Goal: Task Accomplishment & Management: Manage account settings

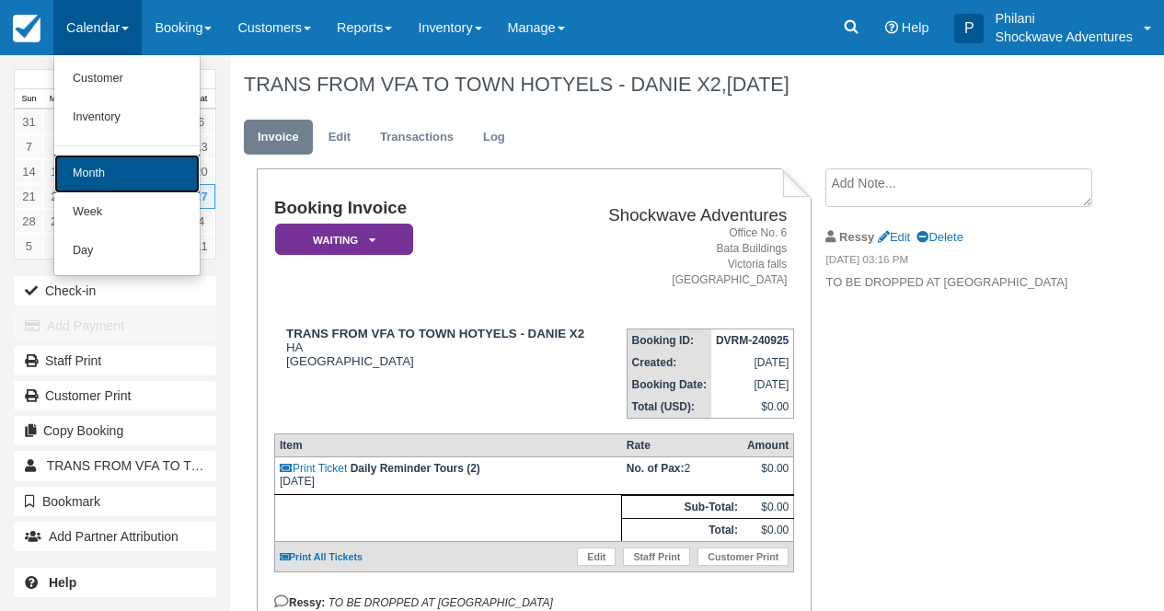
click at [133, 170] on link "Month" at bounding box center [126, 174] width 145 height 39
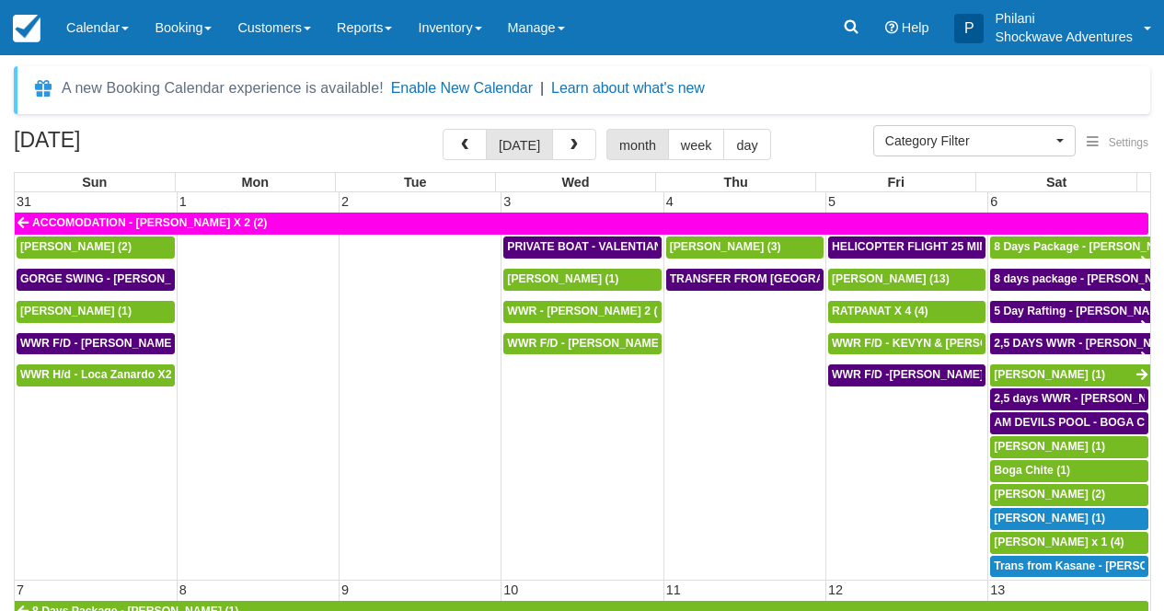
select select
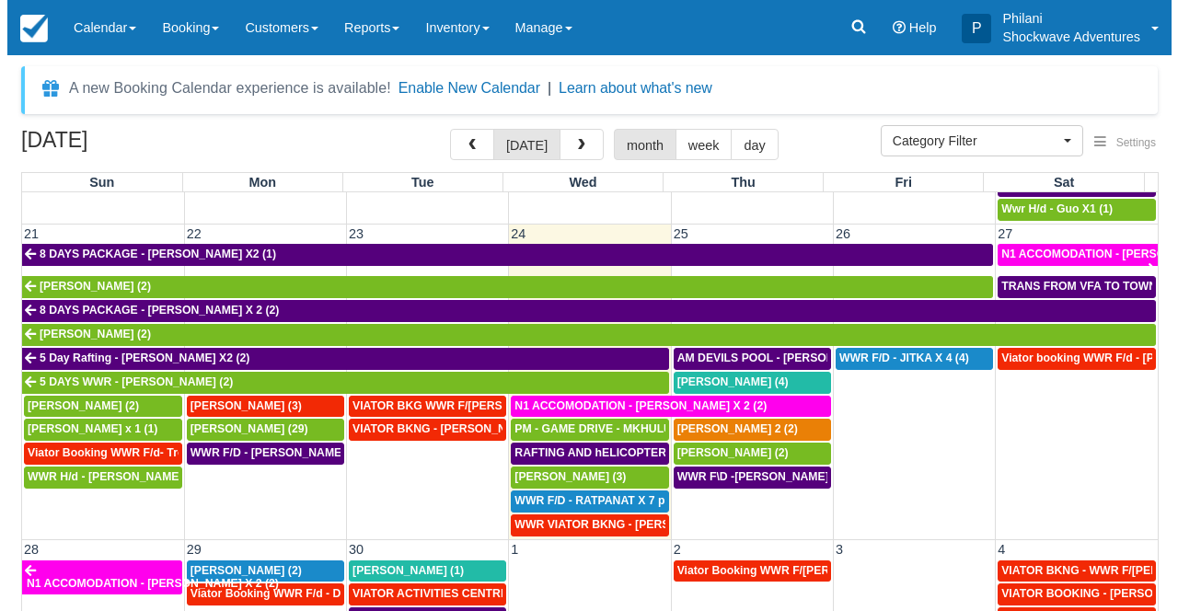
scroll to position [859, 0]
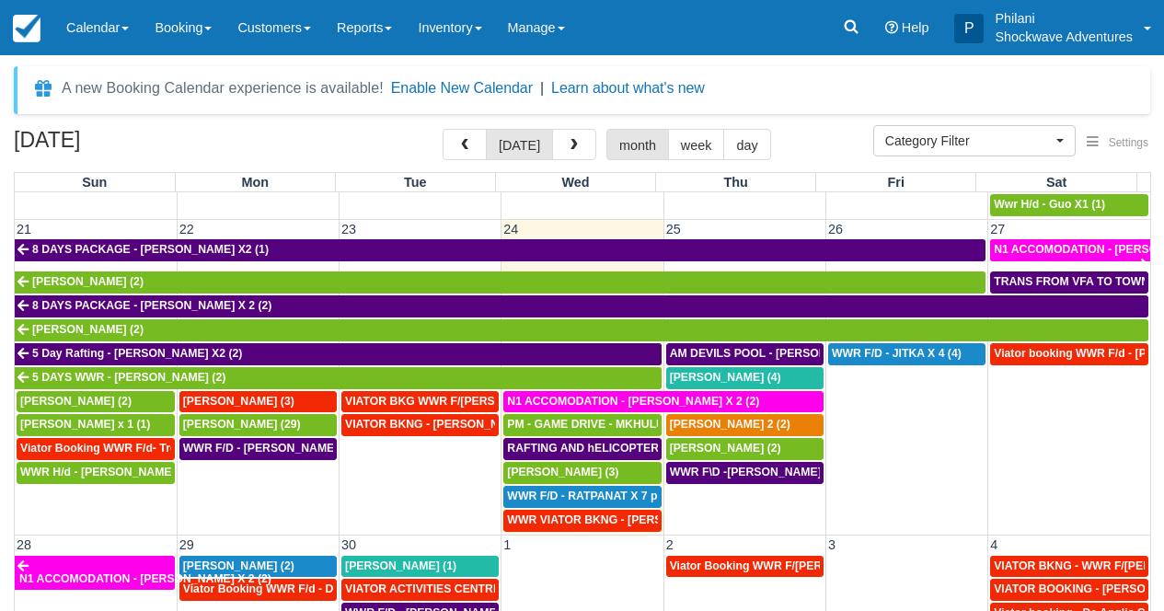
click at [893, 469] on td "WWR F/D - JITKA X 4 (4)" at bounding box center [907, 437] width 162 height 191
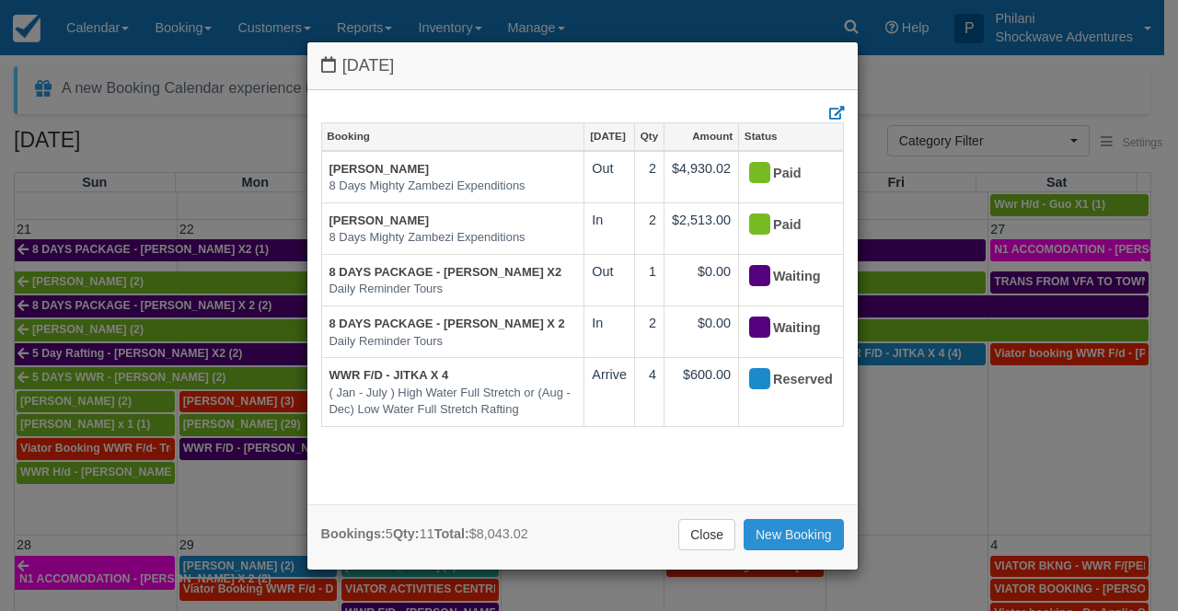
click at [803, 539] on link "New Booking" at bounding box center [794, 534] width 100 height 31
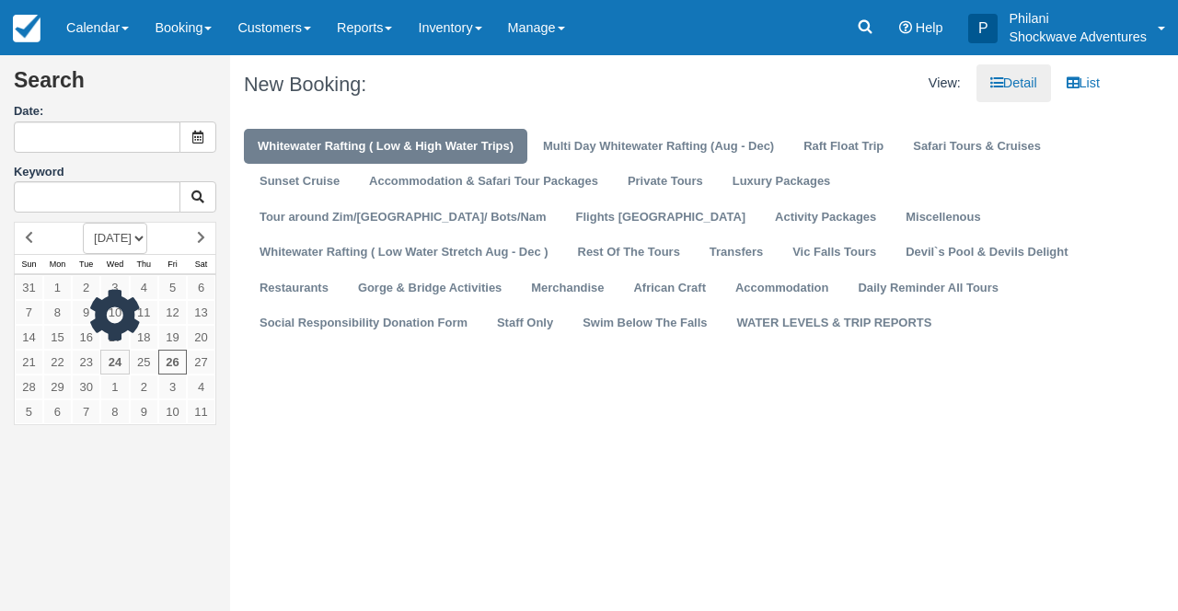
type input "09/26/25"
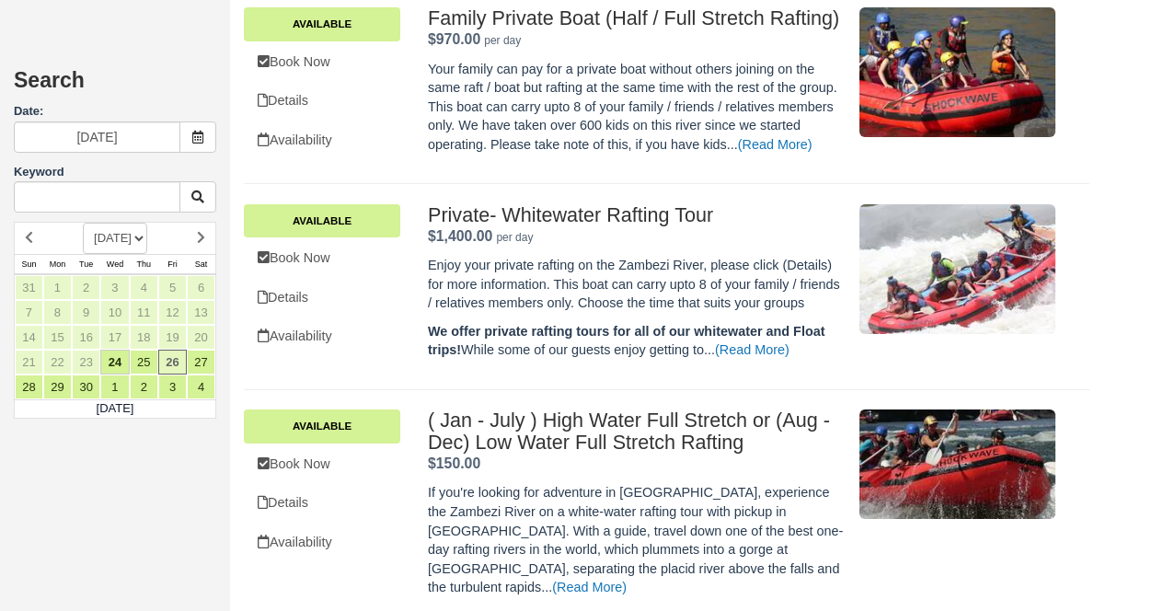
scroll to position [953, 0]
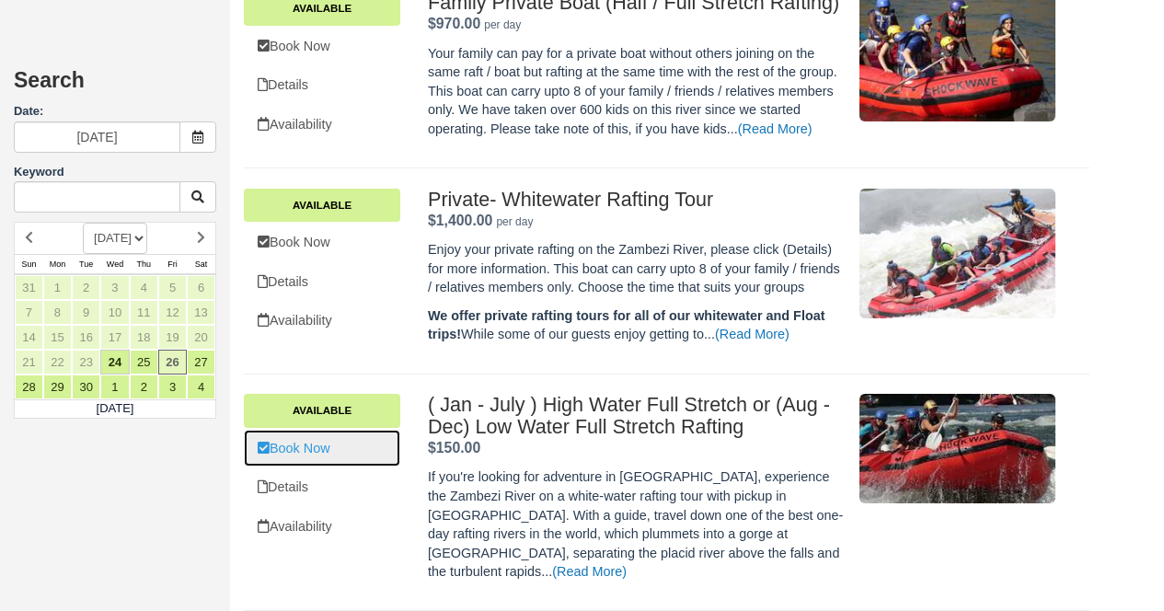
click at [341, 468] on link "Book Now" at bounding box center [322, 449] width 156 height 38
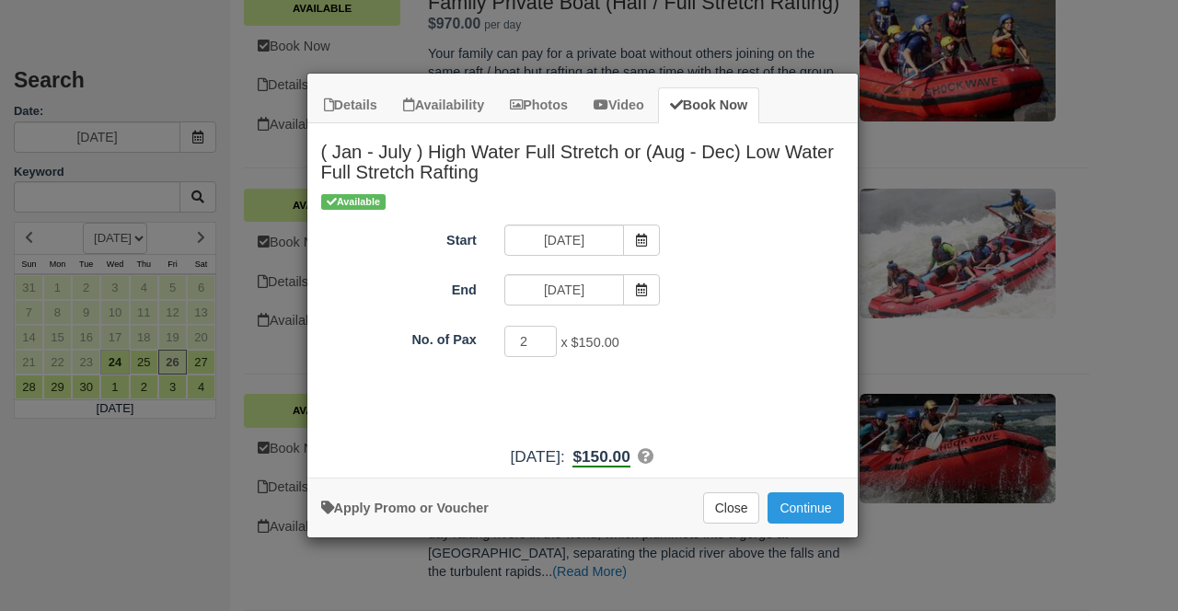
click at [548, 340] on input "2" at bounding box center [530, 341] width 53 height 31
click at [548, 338] on input "3" at bounding box center [530, 341] width 53 height 31
click at [547, 341] on input "4" at bounding box center [530, 341] width 53 height 31
type input "3"
click at [547, 347] on input "3" at bounding box center [530, 341] width 53 height 31
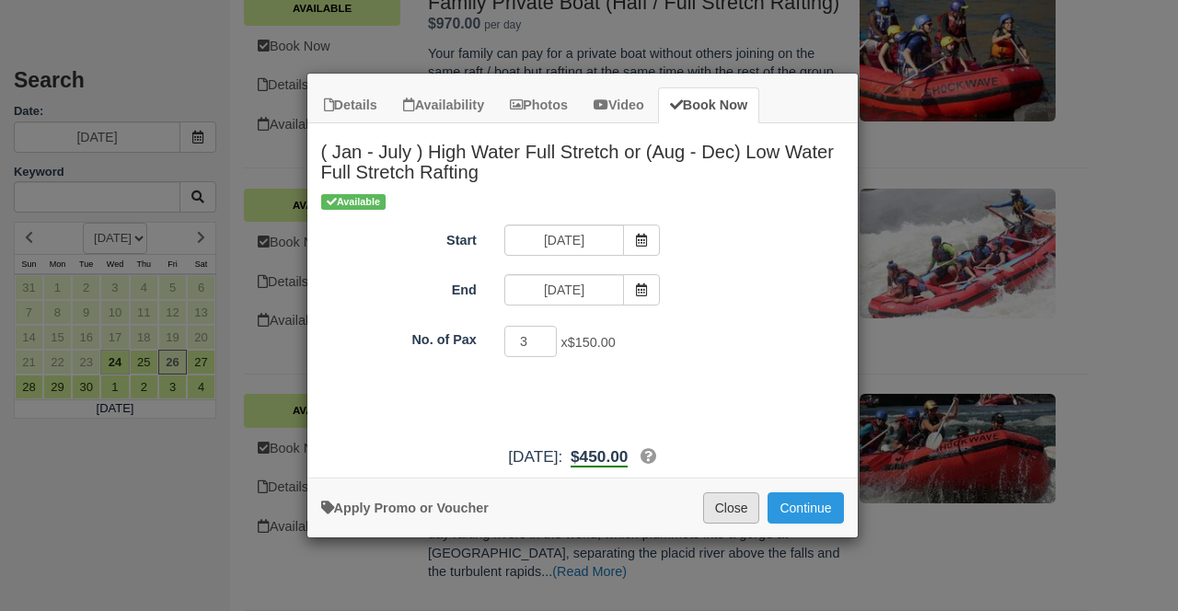
click at [744, 511] on button "Close" at bounding box center [731, 507] width 57 height 31
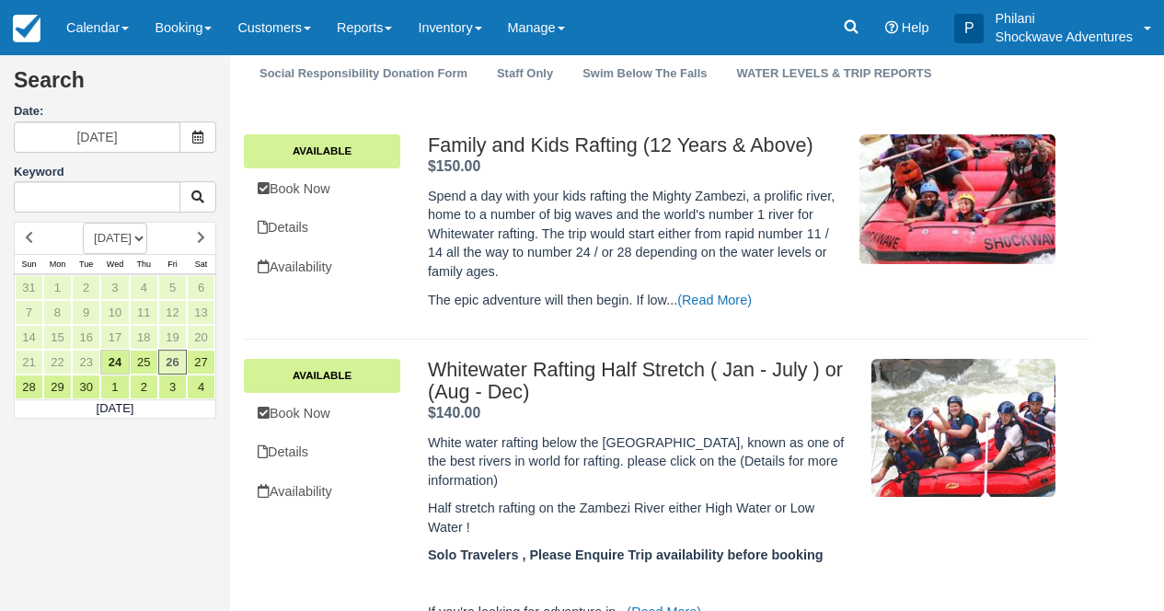
scroll to position [0, 0]
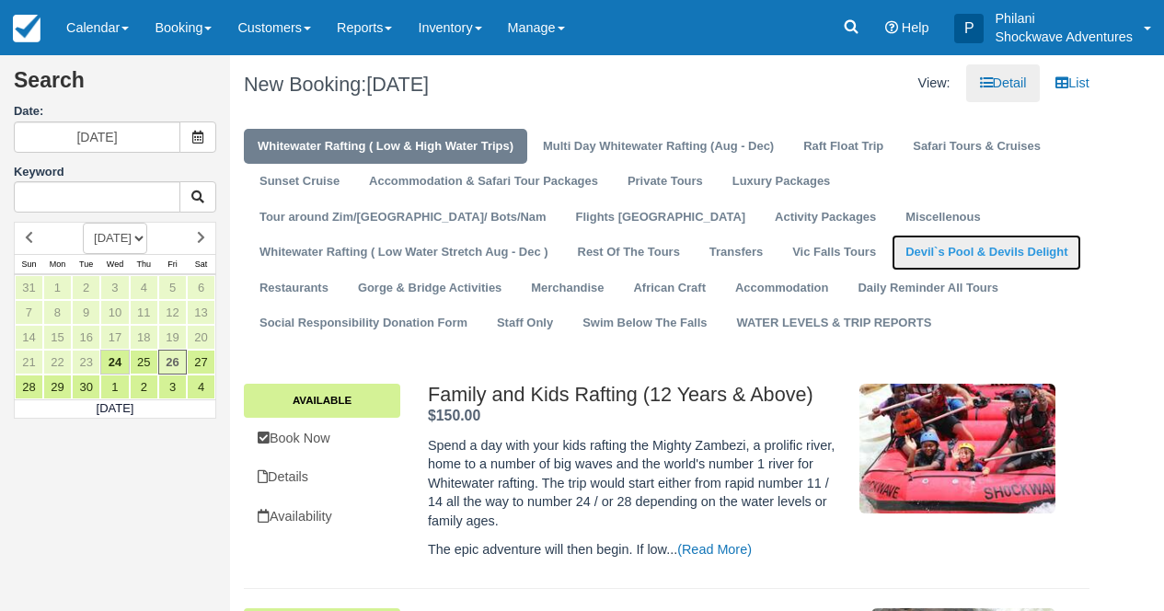
click at [892, 266] on link "Devil`s Pool & Devils Delight" at bounding box center [987, 253] width 190 height 36
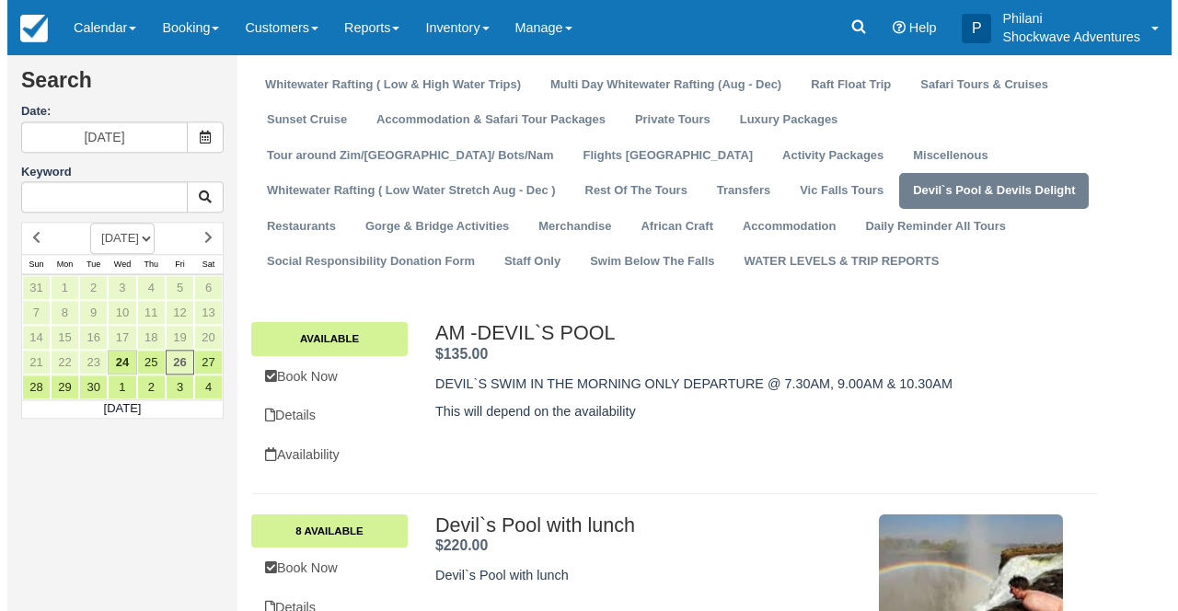
scroll to position [59, 0]
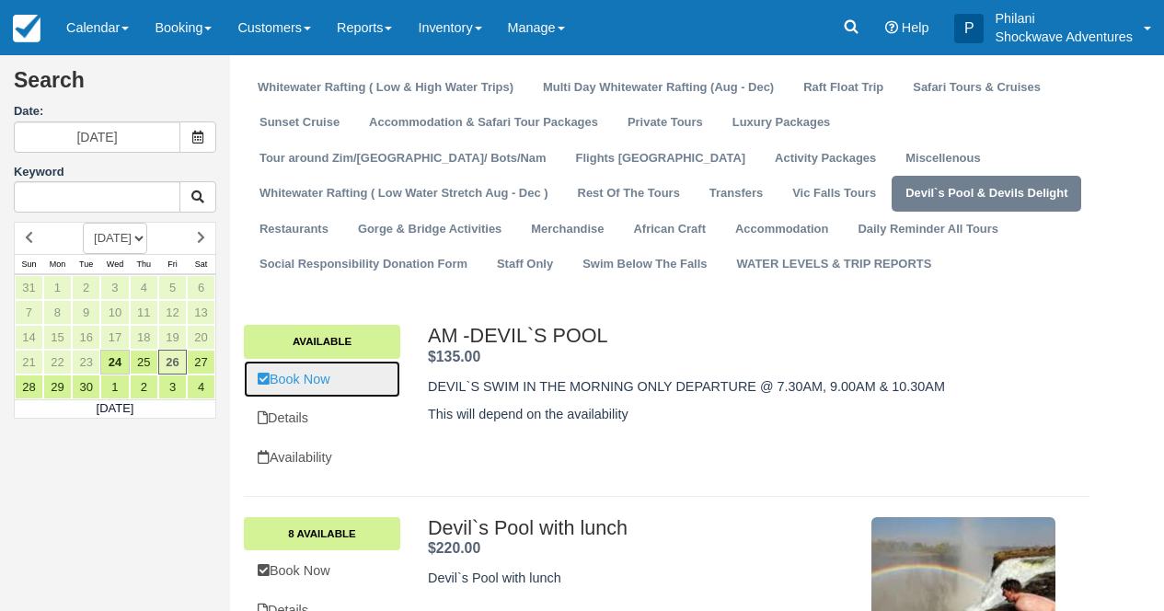
click at [371, 378] on link "Book Now" at bounding box center [322, 380] width 156 height 38
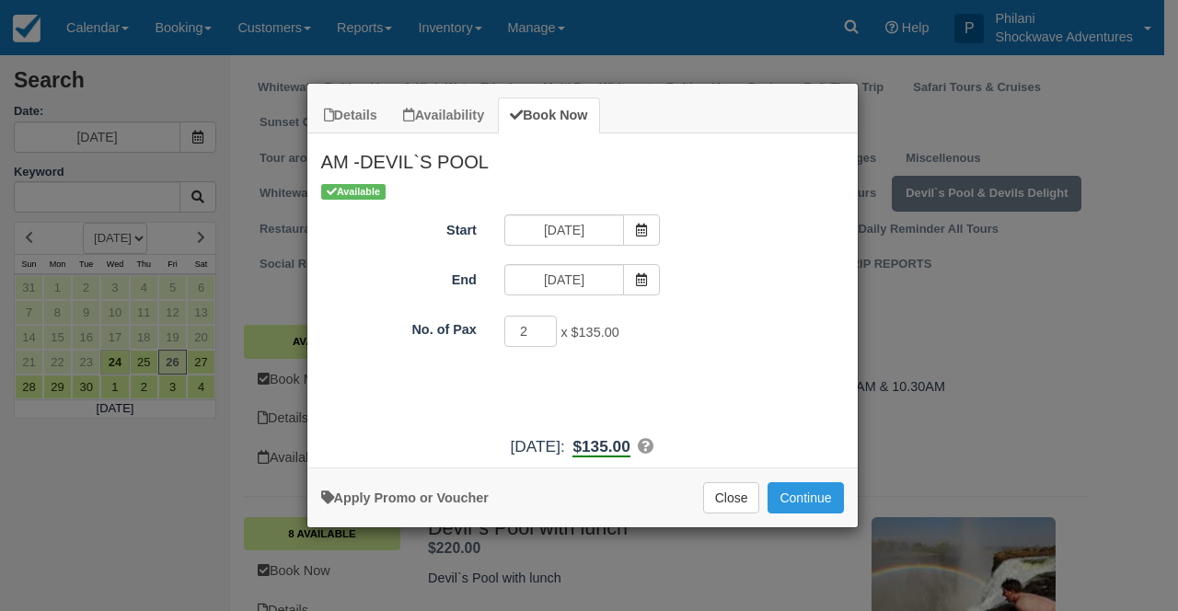
type input "2"
click at [549, 329] on input "2" at bounding box center [530, 331] width 53 height 31
click at [824, 498] on button "Continue" at bounding box center [805, 497] width 75 height 31
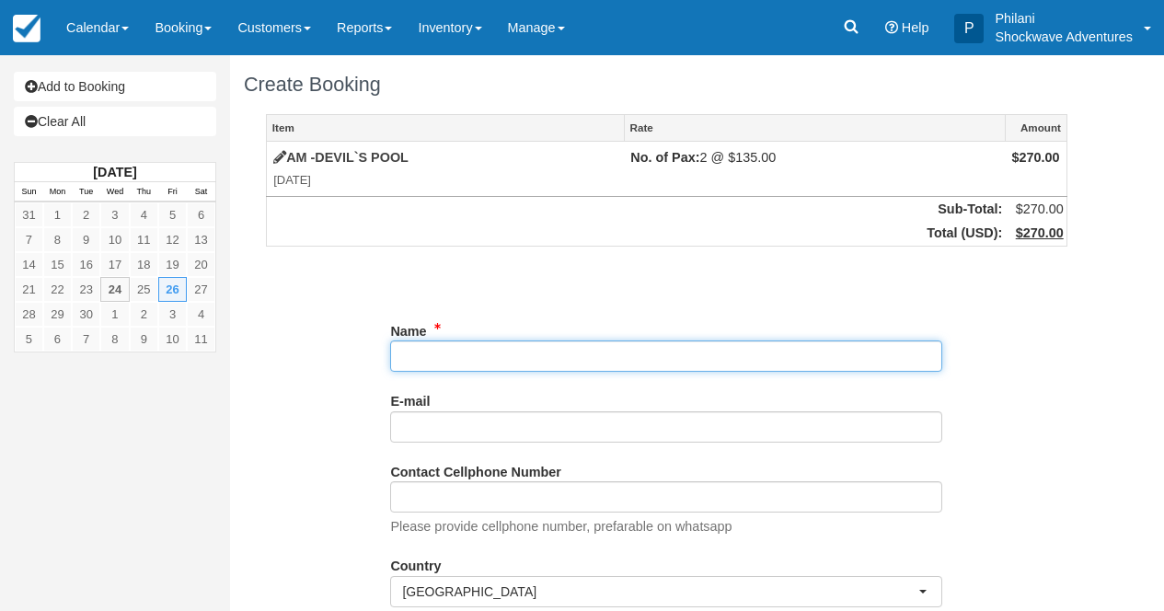
click at [558, 355] on input "Name" at bounding box center [666, 356] width 552 height 31
click at [501, 364] on input "Name" at bounding box center [666, 356] width 552 height 31
paste input "Tan, Nicholas X 2"
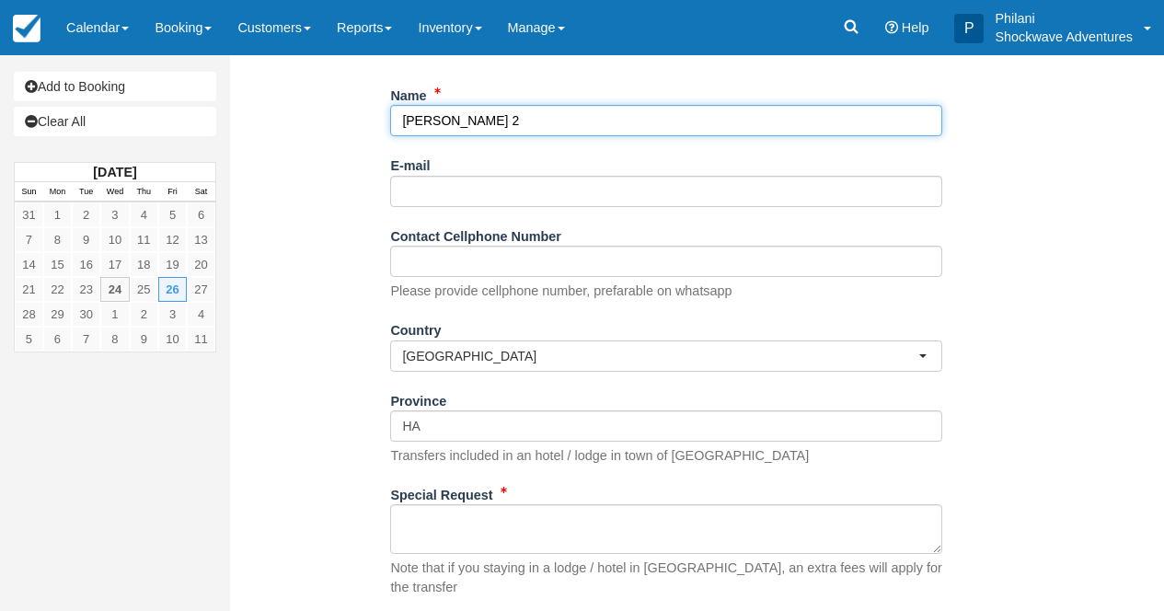
scroll to position [341, 0]
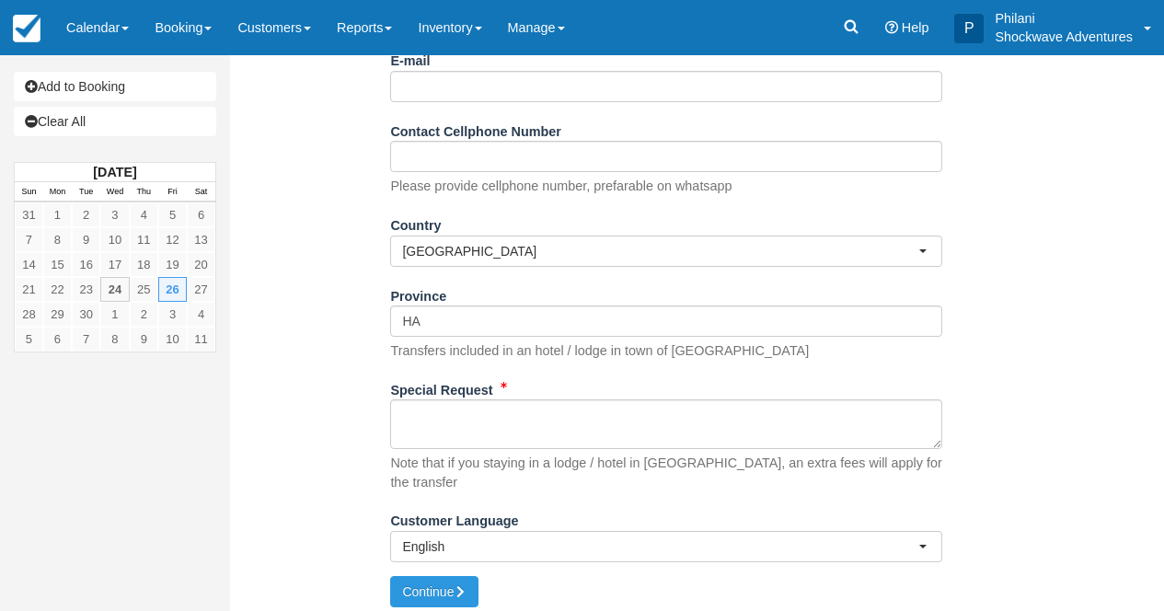
type input "Tan, Nicholas X 2"
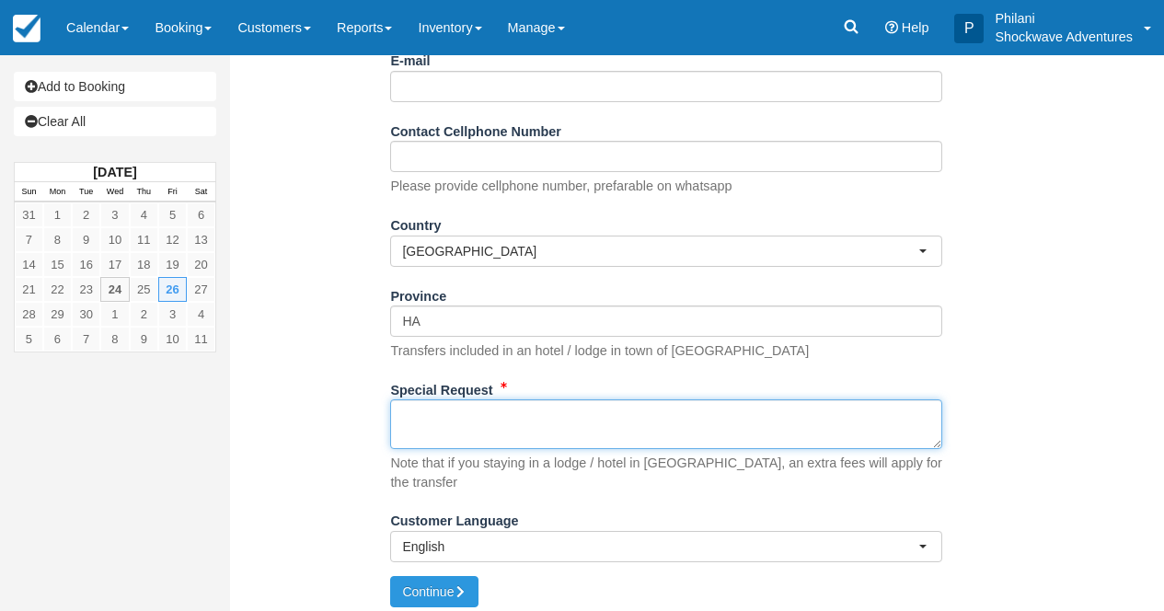
click at [494, 429] on textarea "Special Request" at bounding box center [666, 424] width 552 height 50
paste textarea "Hi thanks for this The rafting was so good Did you find any devils pool breakfa…"
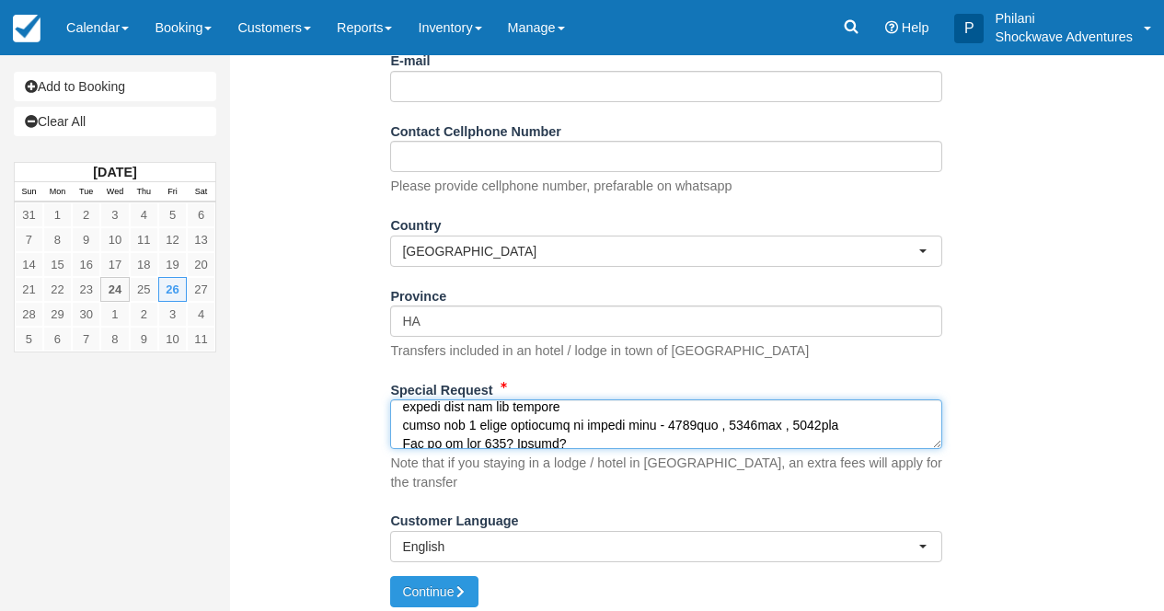
scroll to position [189, 0]
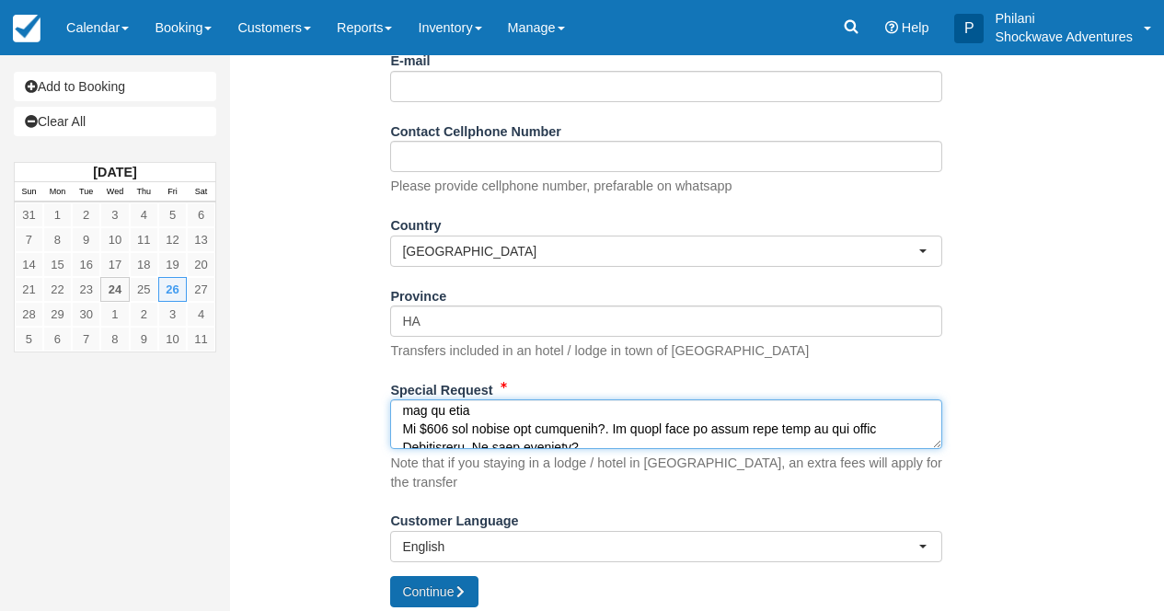
type textarea "Hi thanks for this The rafting was so good Did you find any devils pool breakfa…"
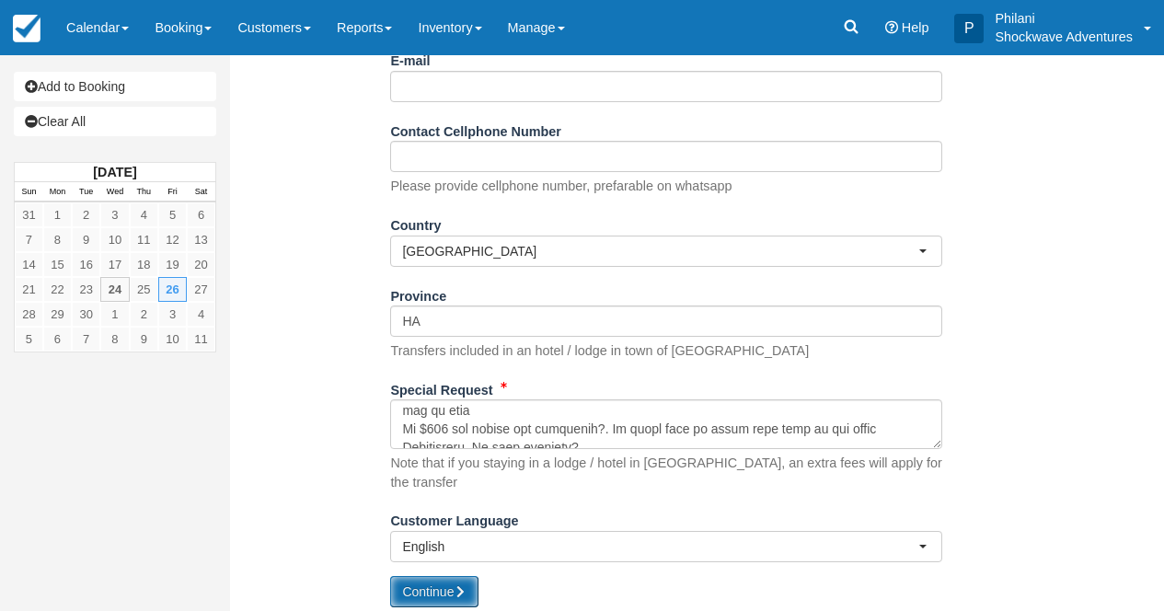
click at [448, 587] on button "Continue" at bounding box center [434, 591] width 88 height 31
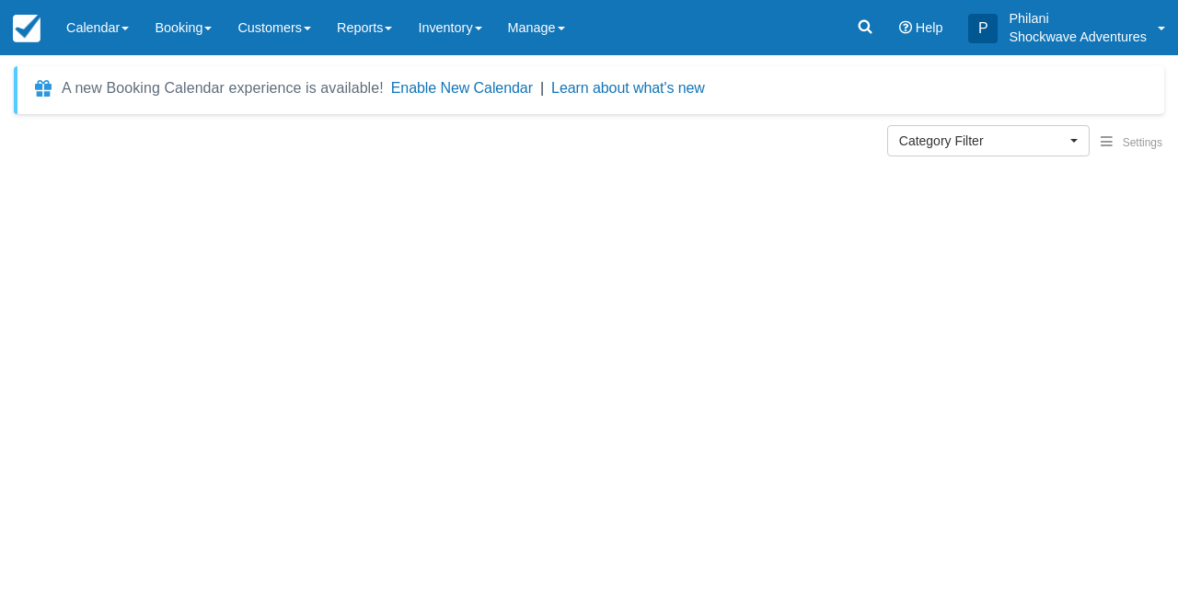
select select
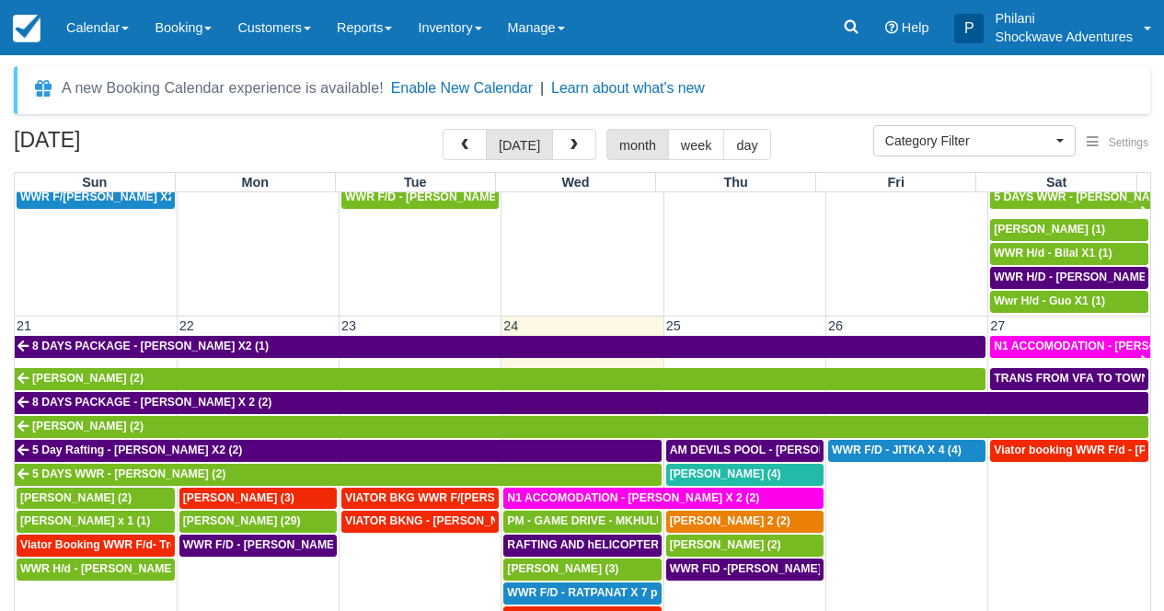
scroll to position [875, 0]
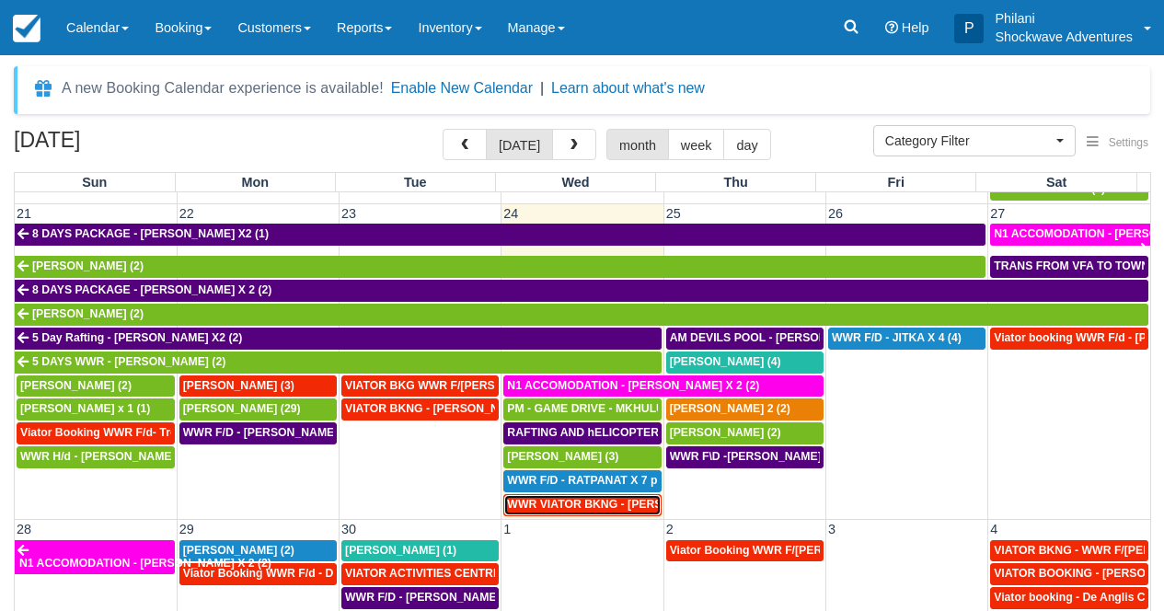
click at [598, 510] on span "WWR VIATOR BKNG - [PERSON_NAME] 2 (2)" at bounding box center [627, 504] width 241 height 13
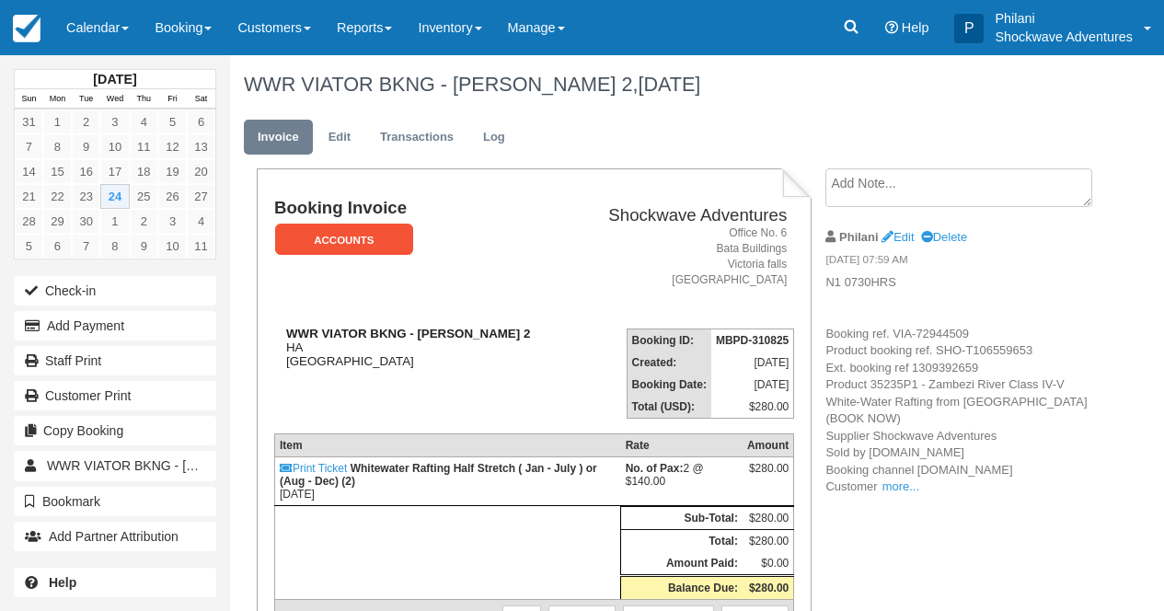
click at [431, 334] on strong "WWR VIATOR BKNG - Tan, Nicholas X 2" at bounding box center [408, 334] width 244 height 14
drag, startPoint x: 422, startPoint y: 335, endPoint x: 491, endPoint y: 353, distance: 71.2
click at [503, 342] on div "WWR VIATOR BKNG - Tan, Nicholas X 2 HA Zimbabwe" at bounding box center [422, 347] width 296 height 41
click at [486, 359] on div "WWR VIATOR BKNG - Tan, Nicholas X 2 HA Zimbabwe" at bounding box center [422, 347] width 296 height 41
drag, startPoint x: 415, startPoint y: 330, endPoint x: 543, endPoint y: 339, distance: 128.2
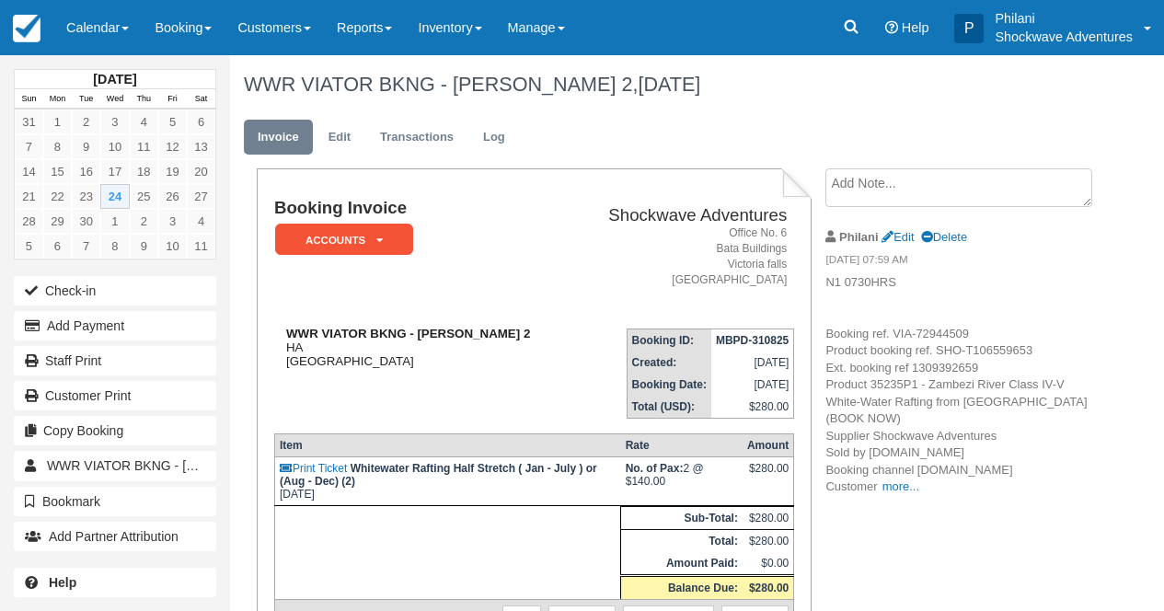
click at [543, 339] on div "WWR VIATOR BKNG - Tan, Nicholas X 2 HA Zimbabwe" at bounding box center [422, 347] width 296 height 41
copy strong "Tan, Nicholas X 2"
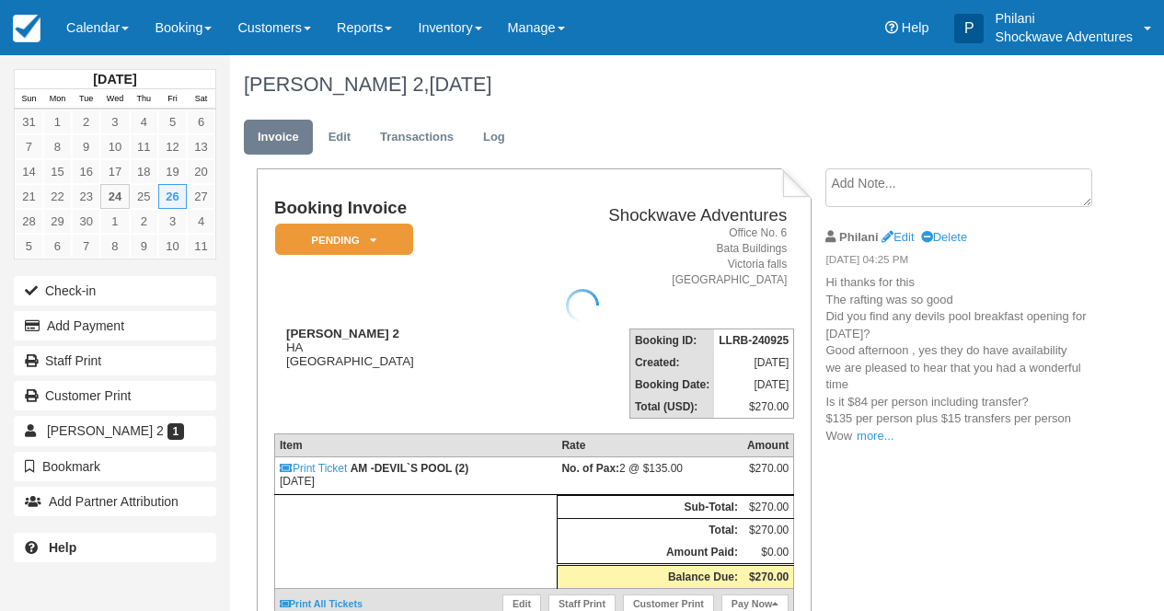
click at [880, 436] on div at bounding box center [582, 305] width 1164 height 611
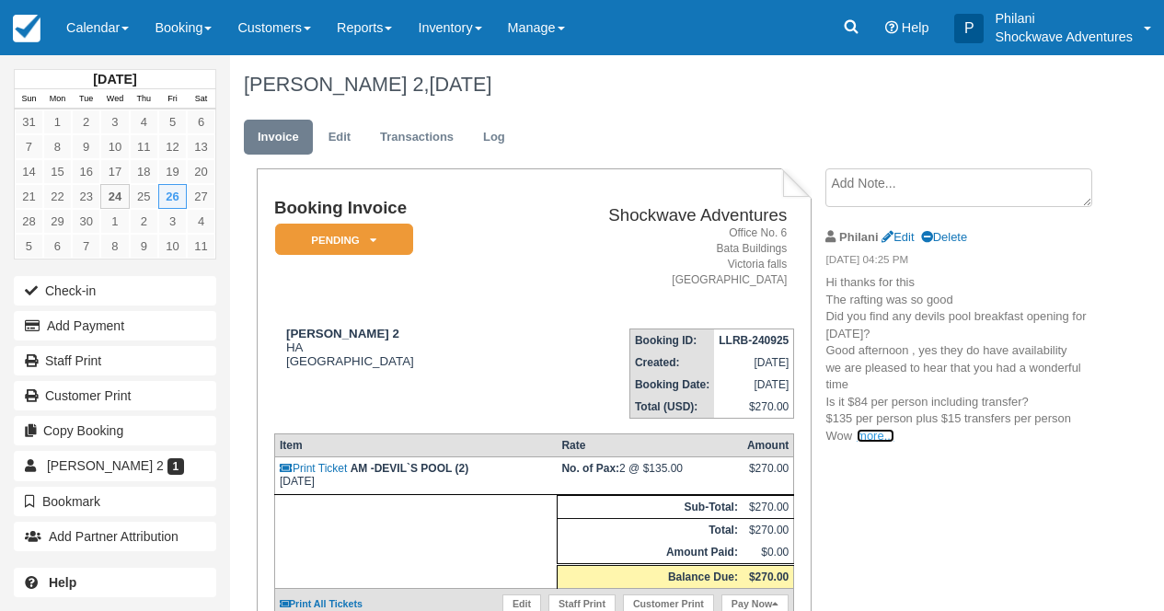
click at [873, 432] on link "more..." at bounding box center [875, 436] width 37 height 14
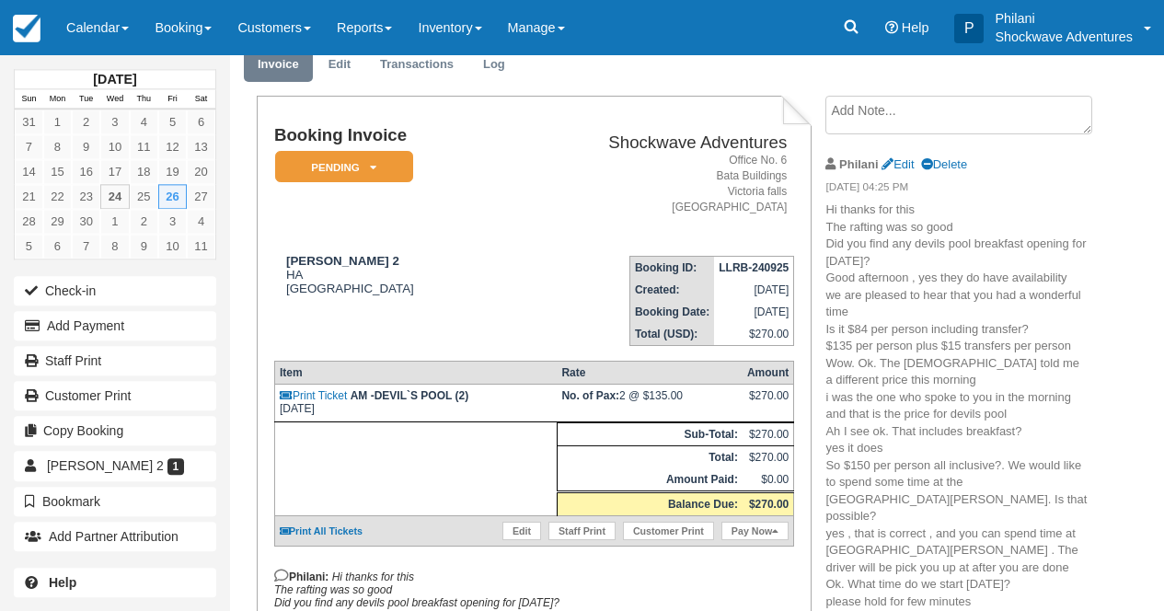
scroll to position [59, 0]
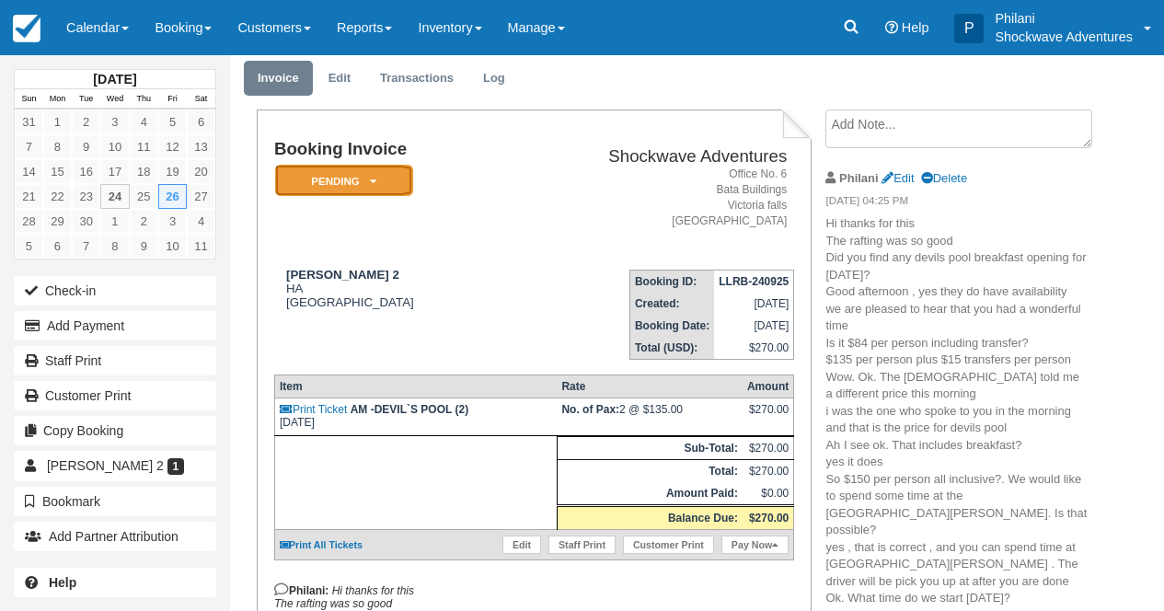
click at [393, 190] on em "Pending" at bounding box center [344, 181] width 138 height 32
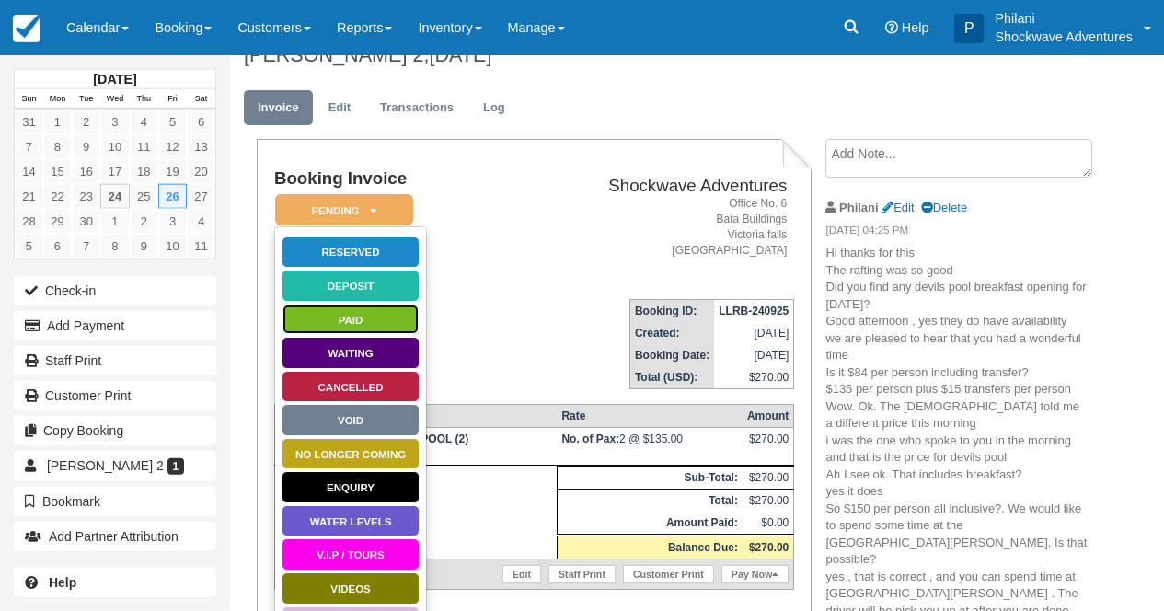
scroll to position [0, 0]
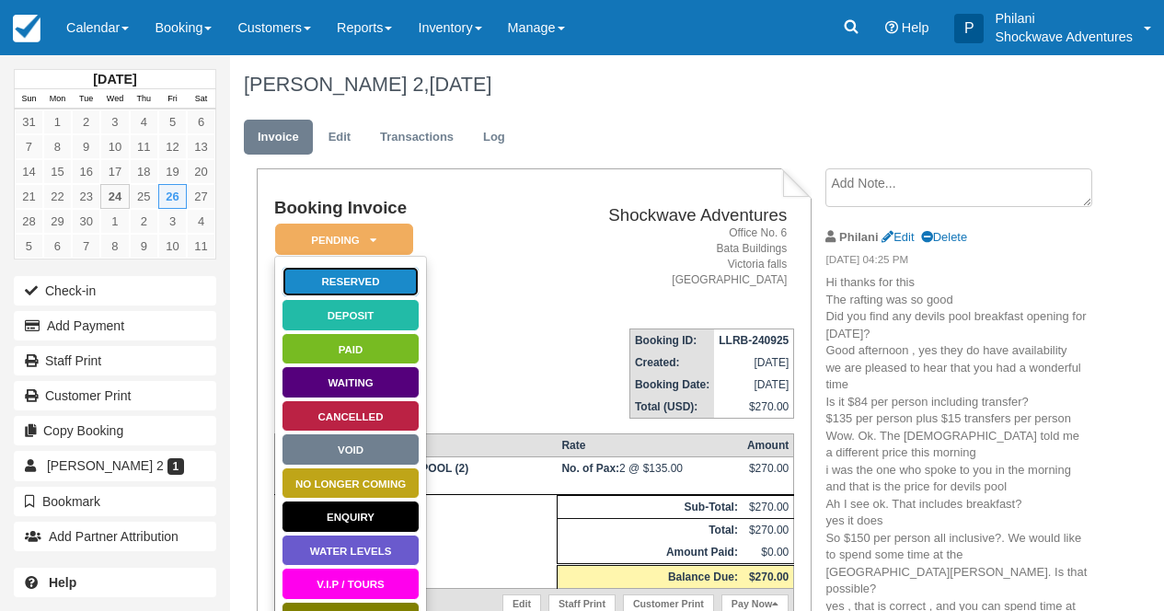
click at [350, 283] on link "Reserved" at bounding box center [351, 282] width 138 height 32
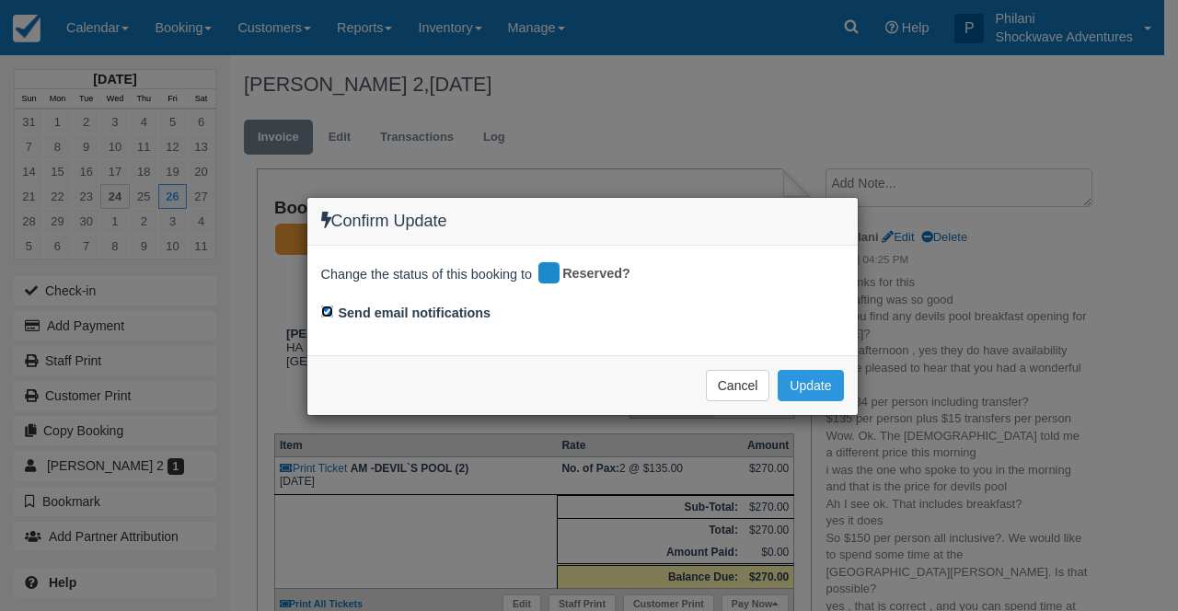
click at [336, 313] on div "Send email notifications" at bounding box center [582, 315] width 523 height 26
click at [330, 311] on input "Send email notifications" at bounding box center [327, 312] width 12 height 12
checkbox input "false"
click at [818, 383] on button "Update" at bounding box center [810, 385] width 65 height 31
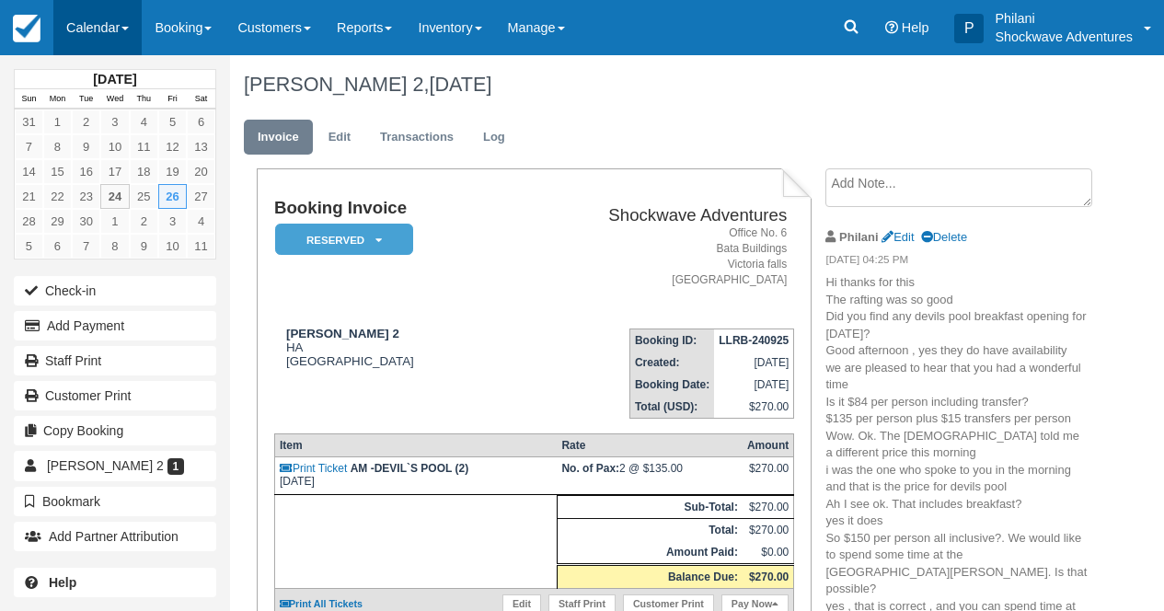
click at [98, 29] on link "Calendar" at bounding box center [97, 27] width 88 height 55
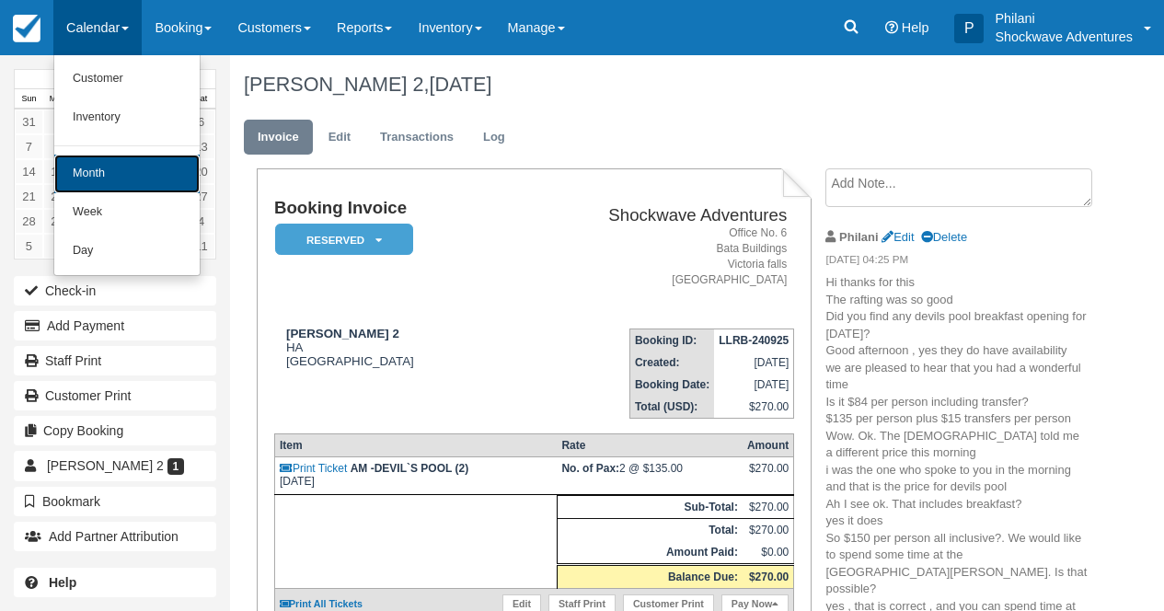
click at [124, 166] on link "Month" at bounding box center [126, 174] width 145 height 39
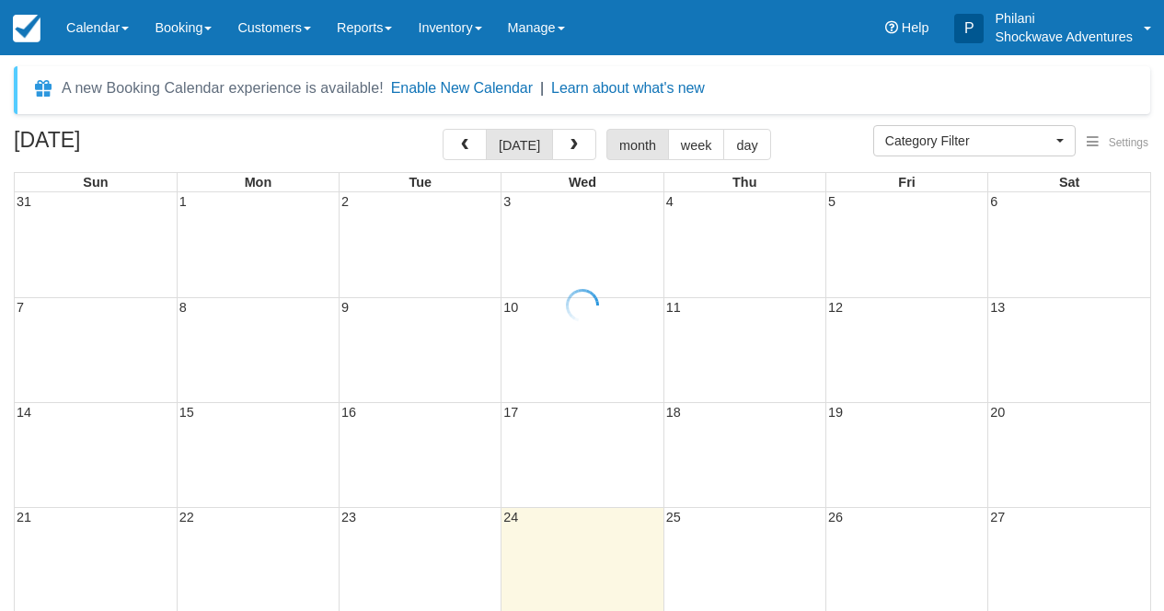
select select
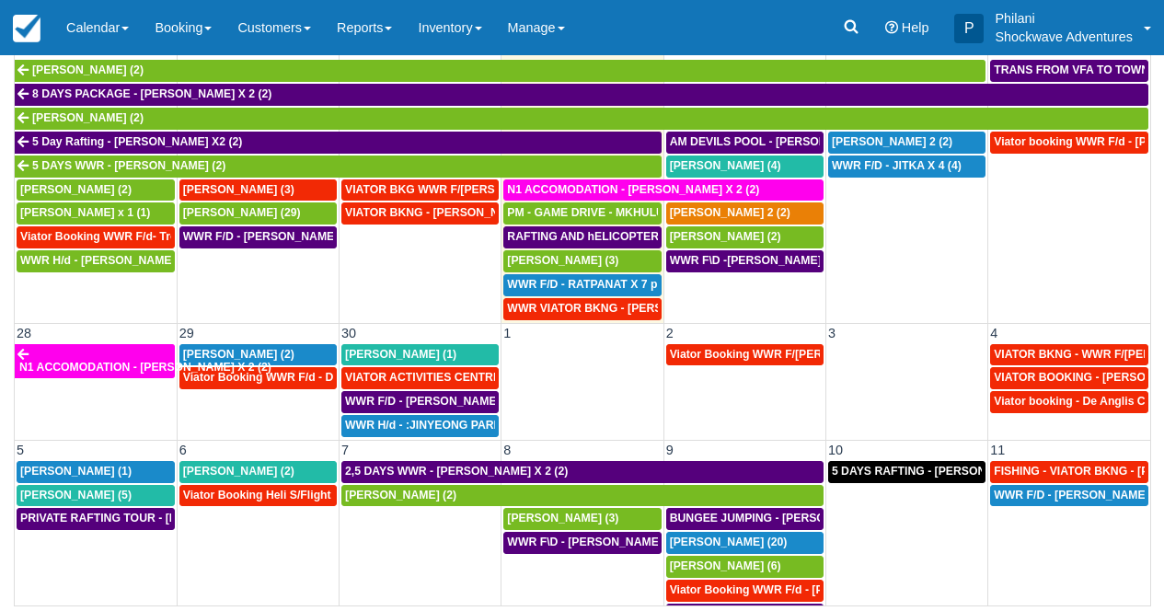
scroll to position [792, 0]
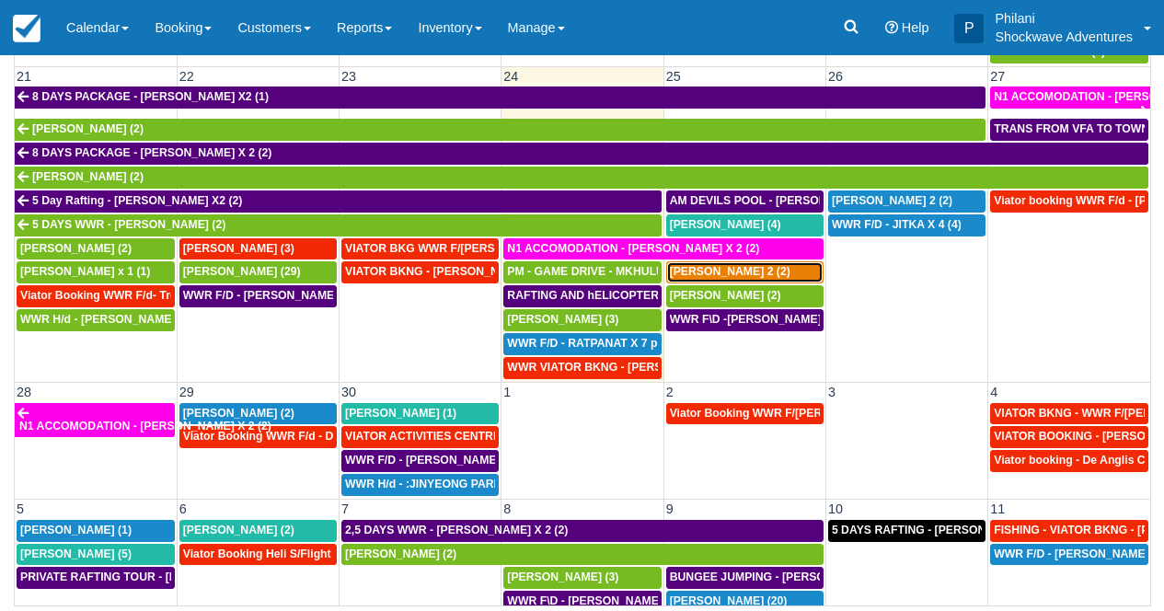
click at [741, 275] on div "JOSH X 2 (2)" at bounding box center [745, 272] width 150 height 15
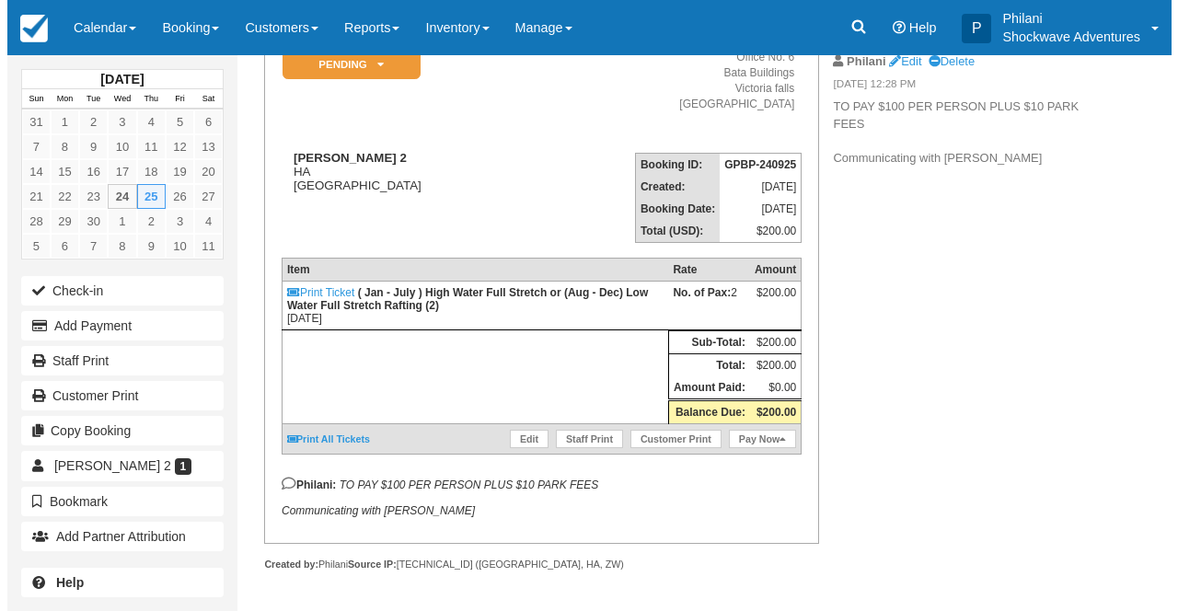
scroll to position [199, 0]
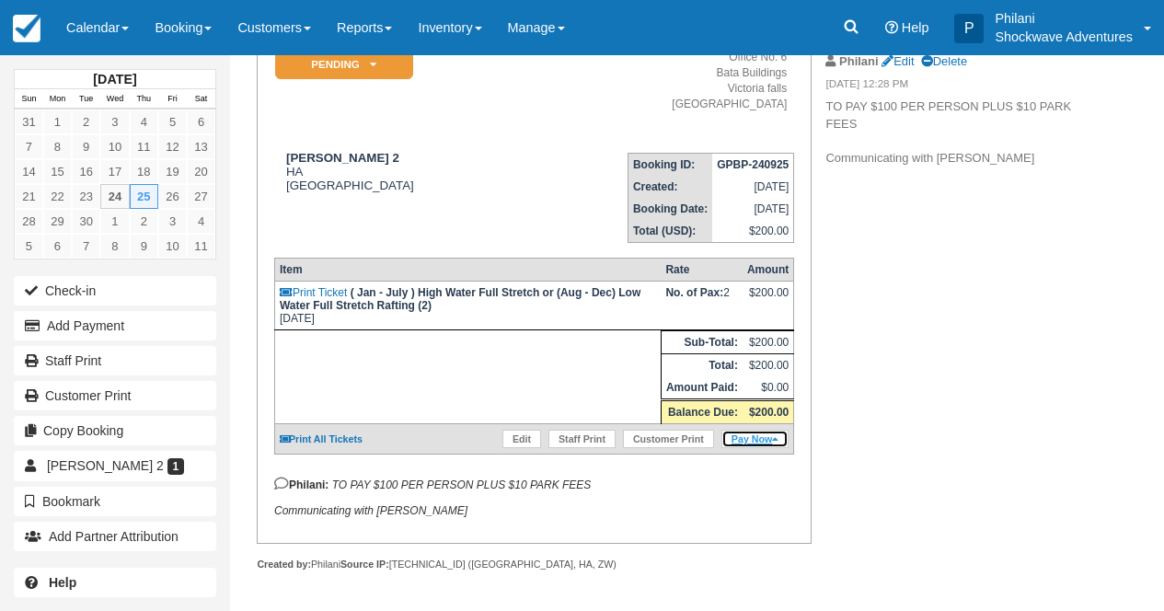
click at [762, 443] on link "Pay Now" at bounding box center [755, 439] width 67 height 18
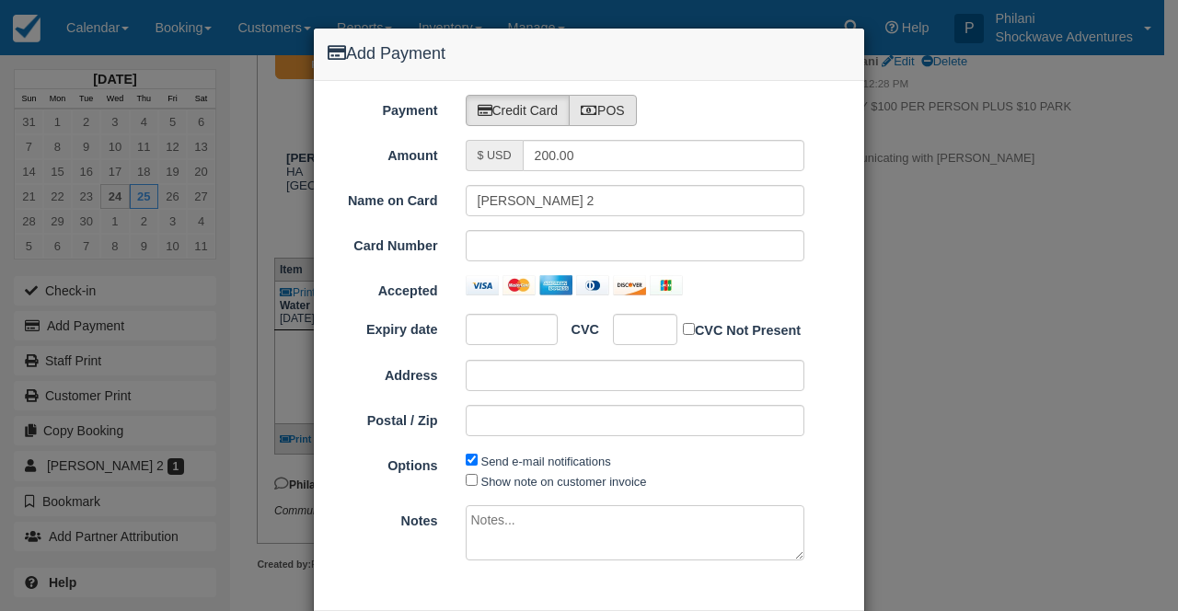
type input "[DATE]"
click at [596, 109] on label "POS" at bounding box center [603, 110] width 68 height 31
radio input "true"
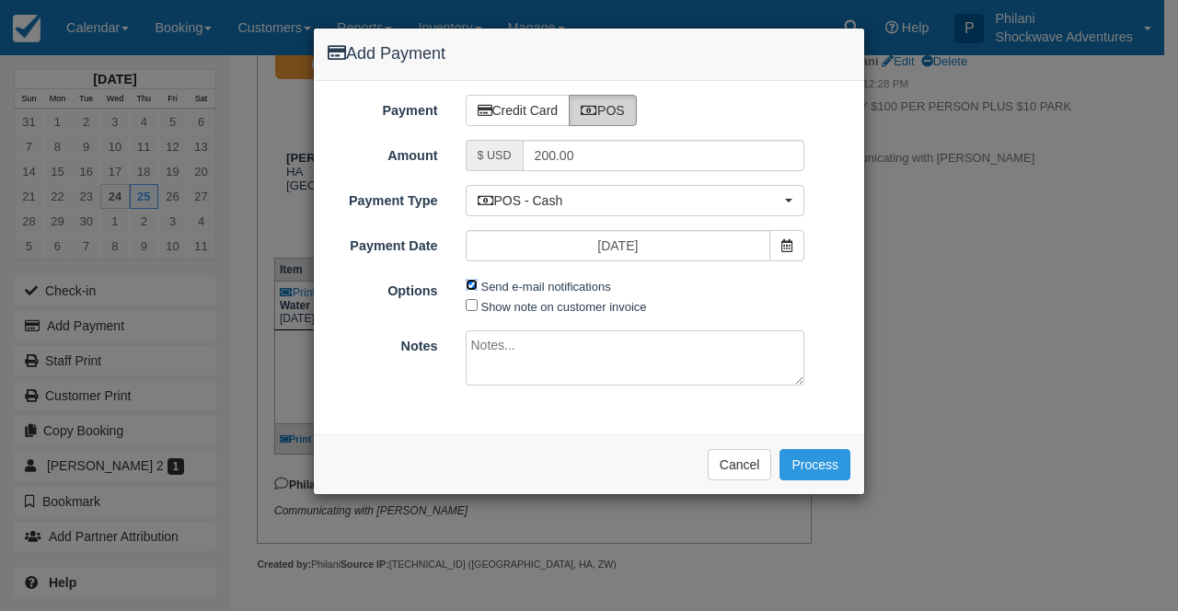
click at [470, 285] on input "Send e-mail notifications" at bounding box center [472, 285] width 12 height 12
checkbox input "false"
click at [567, 356] on textarea at bounding box center [636, 357] width 340 height 55
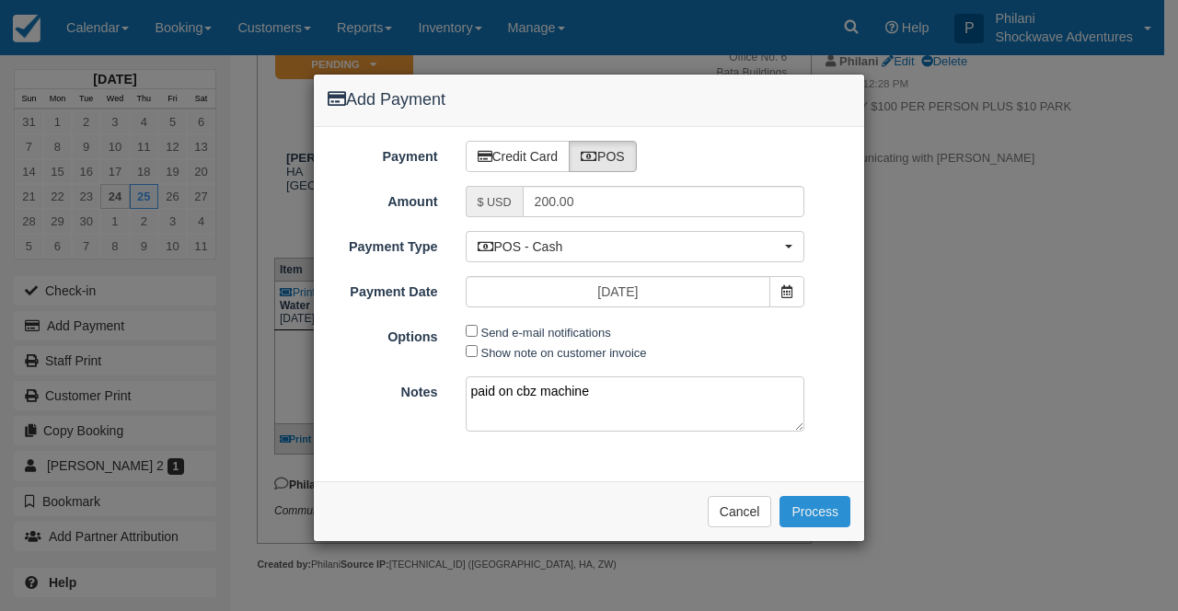
type textarea "paid on cbz machine"
click at [840, 503] on button "Process" at bounding box center [815, 511] width 71 height 31
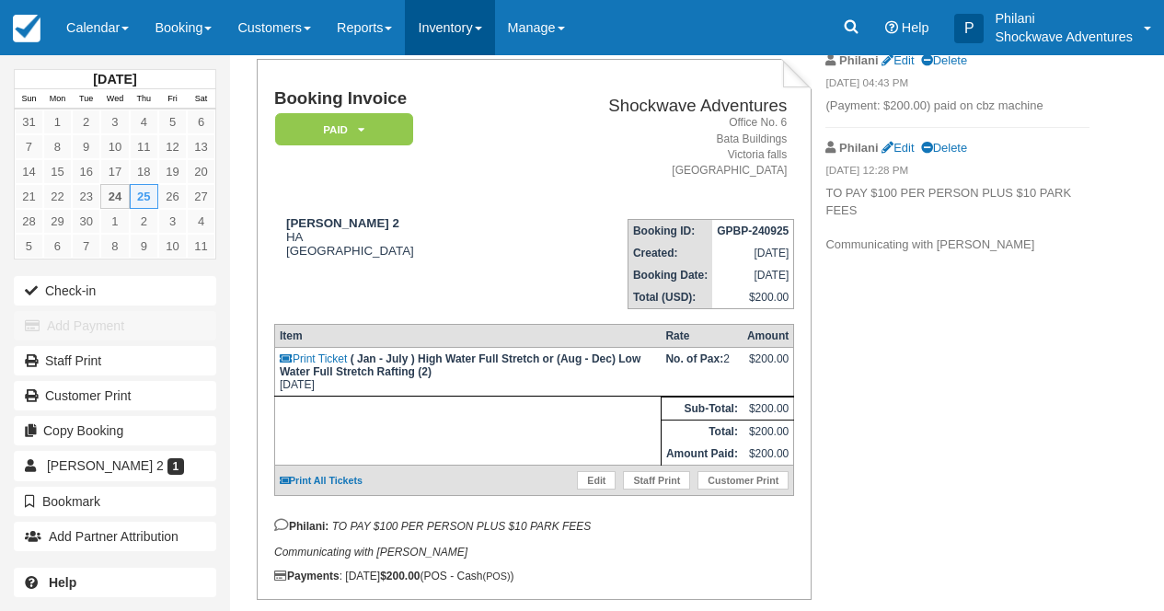
scroll to position [162, 0]
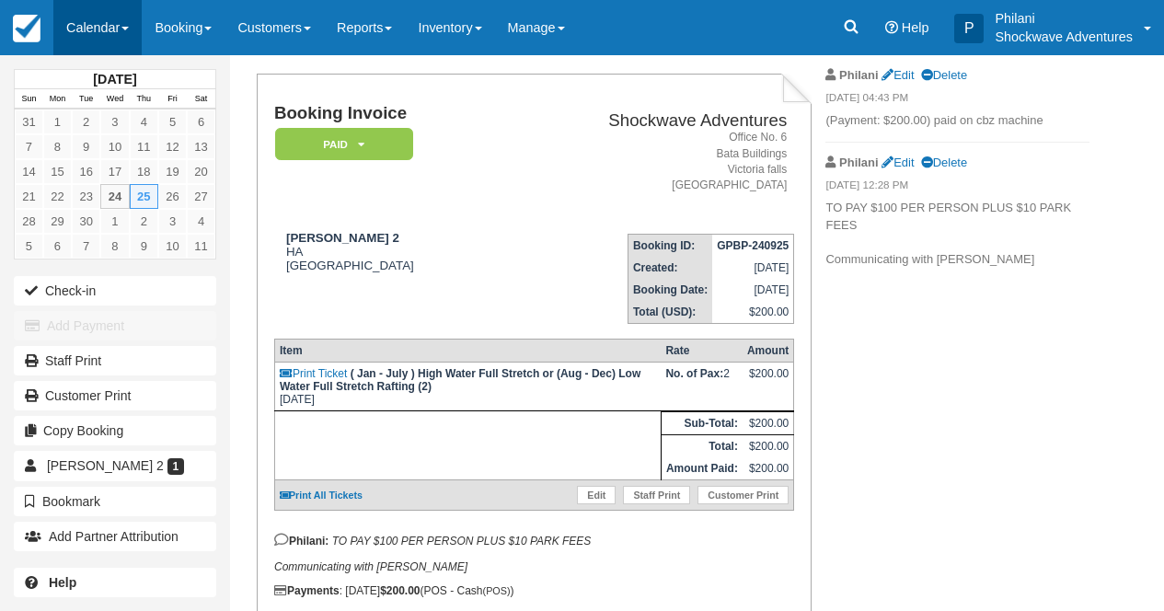
click at [96, 27] on link "Calendar" at bounding box center [97, 27] width 88 height 55
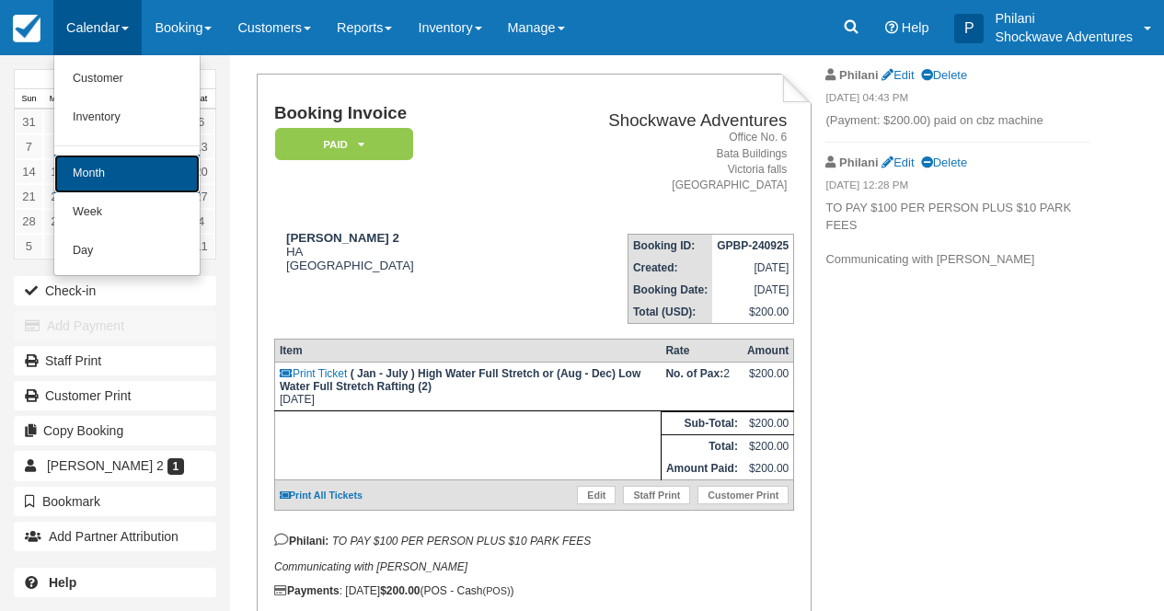
click at [121, 159] on link "Month" at bounding box center [126, 174] width 145 height 39
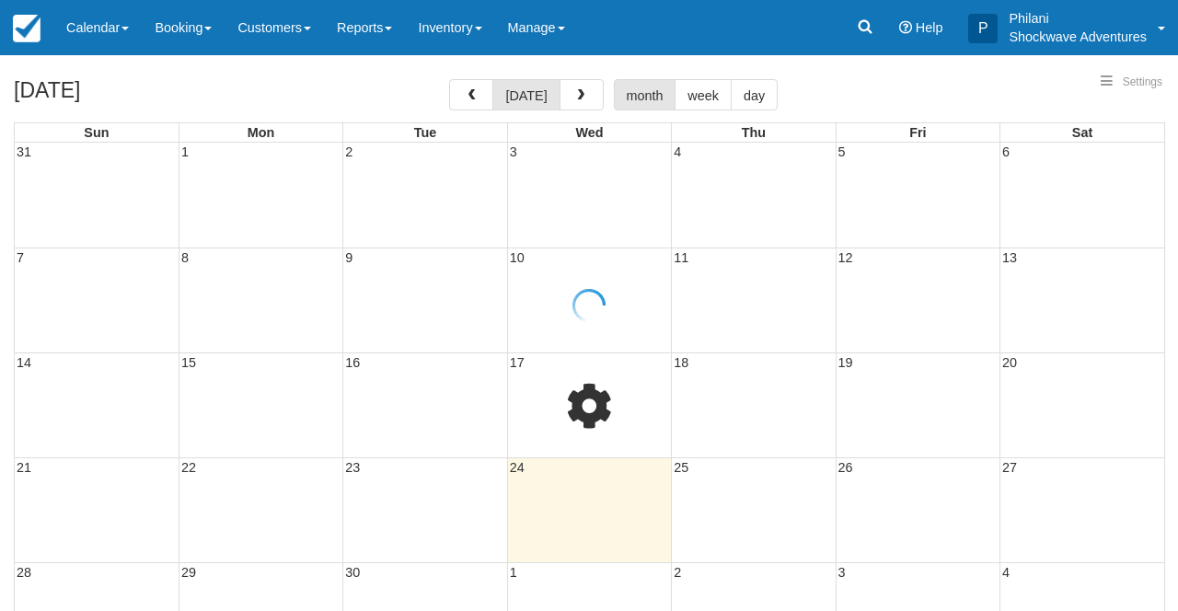
select select
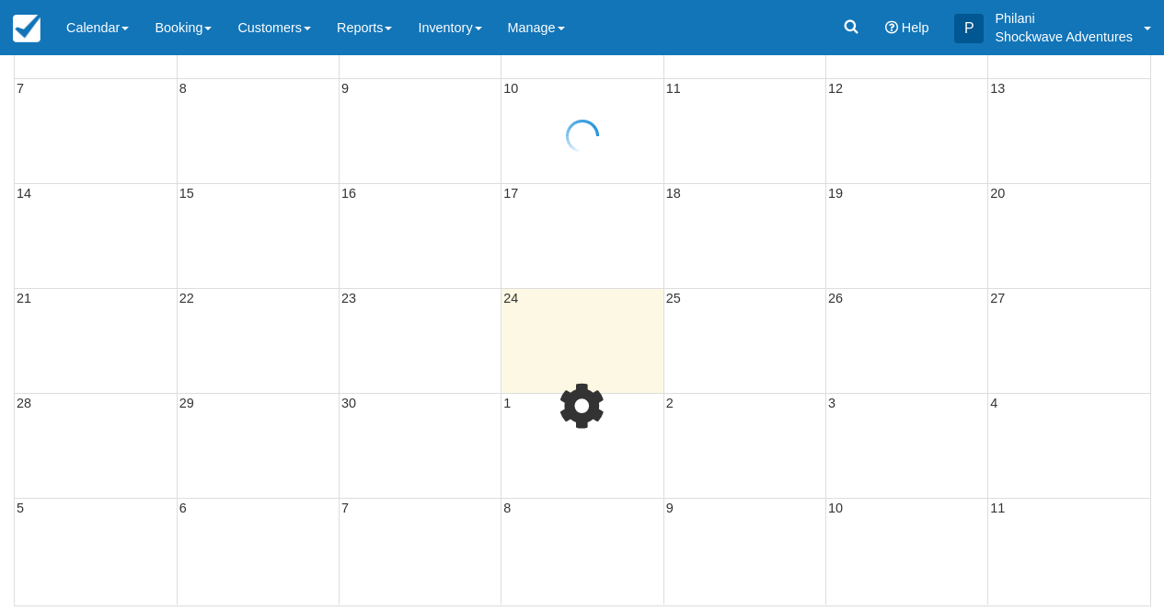
select select
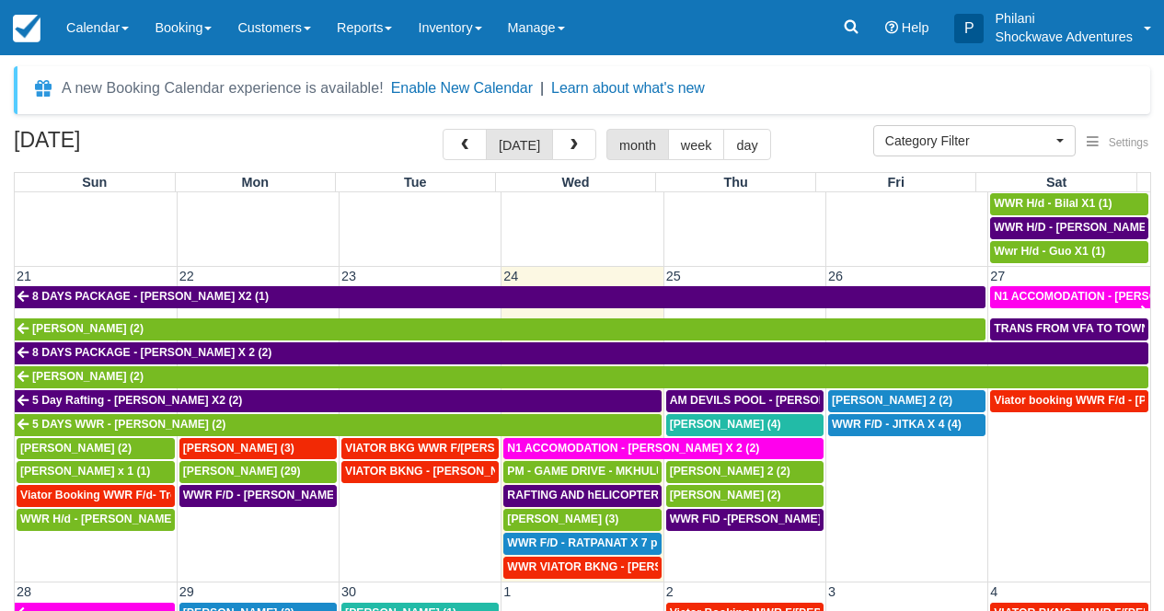
scroll to position [845, 0]
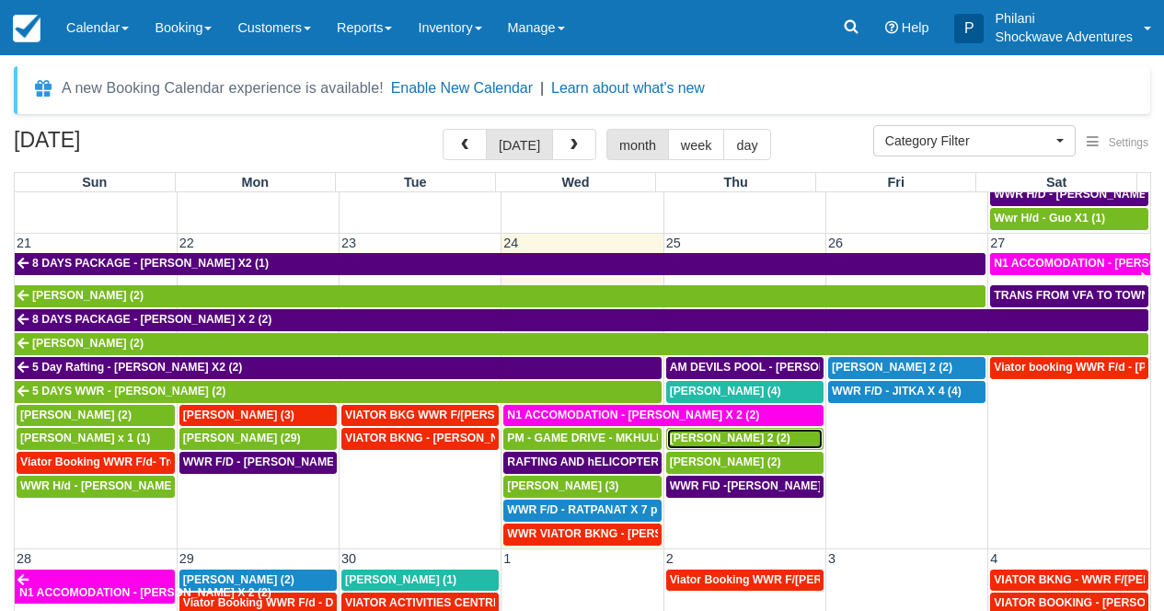
click at [772, 444] on div "JOSH X 2 (2)" at bounding box center [745, 439] width 150 height 15
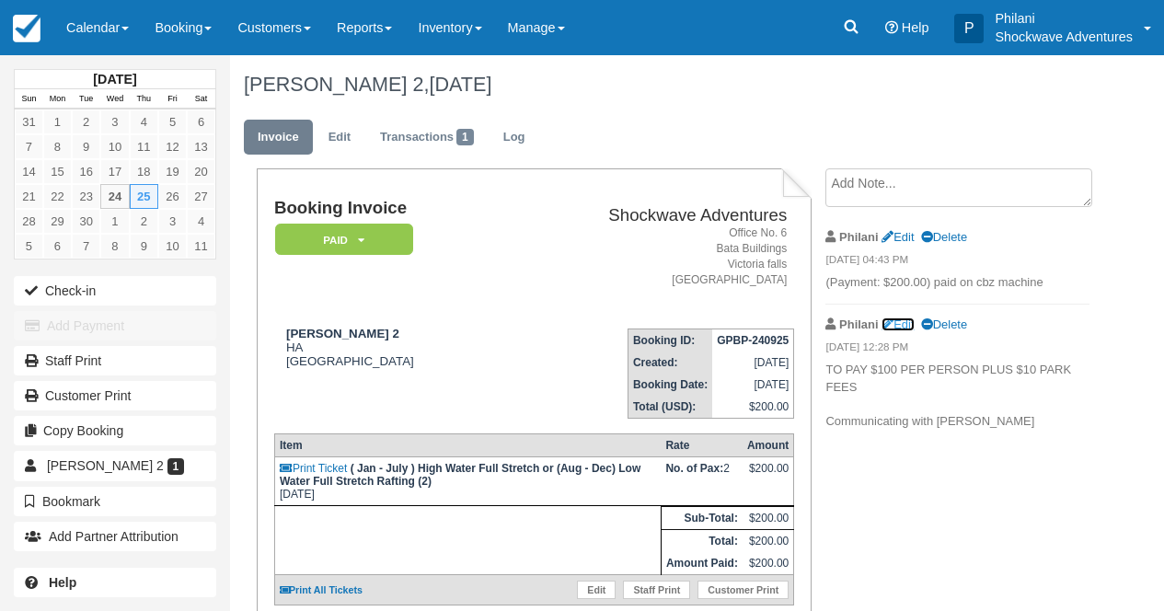
click at [907, 319] on link "Edit" at bounding box center [898, 325] width 32 height 14
type textarea "TO PAY $100 PER PERSON PLUS $10 PARK FEES Communicating with [PERSON_NAME]"
checkbox input "true"
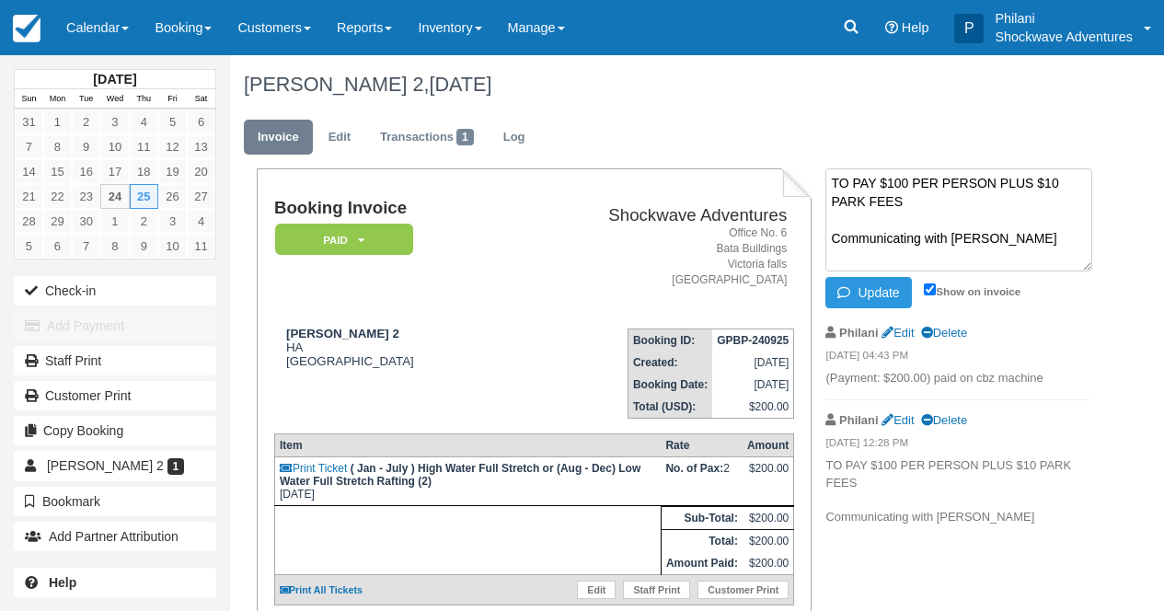
scroll to position [14, 0]
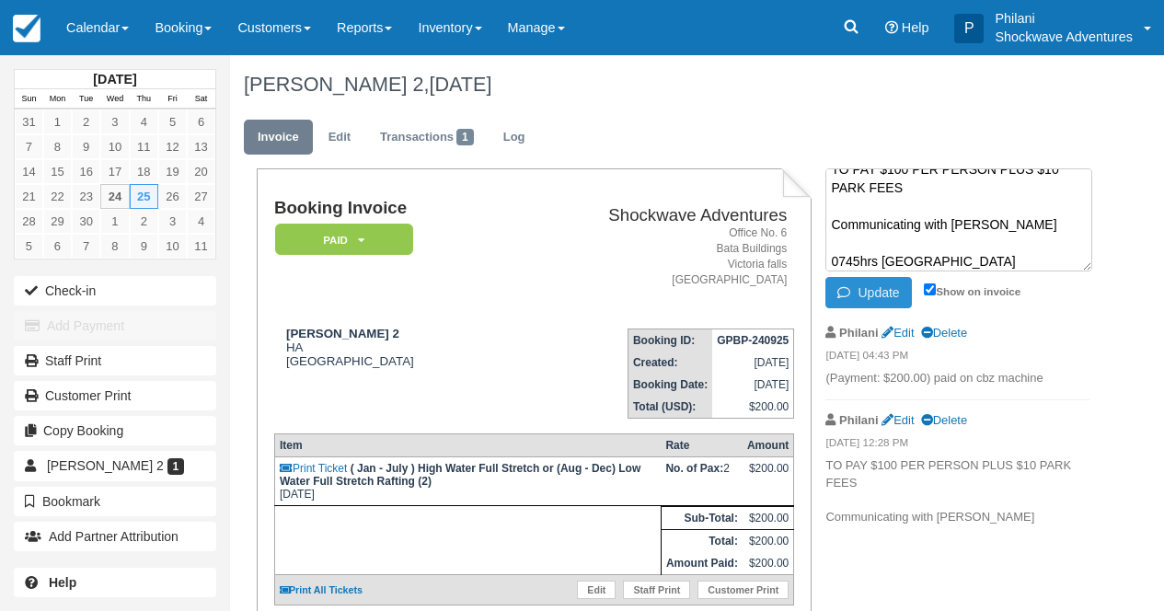
type textarea "TO PAY $100 PER PERSON PLUS $10 PARK FEES Communicating with [PERSON_NAME] 0745…"
click at [885, 292] on button "Update" at bounding box center [869, 292] width 86 height 31
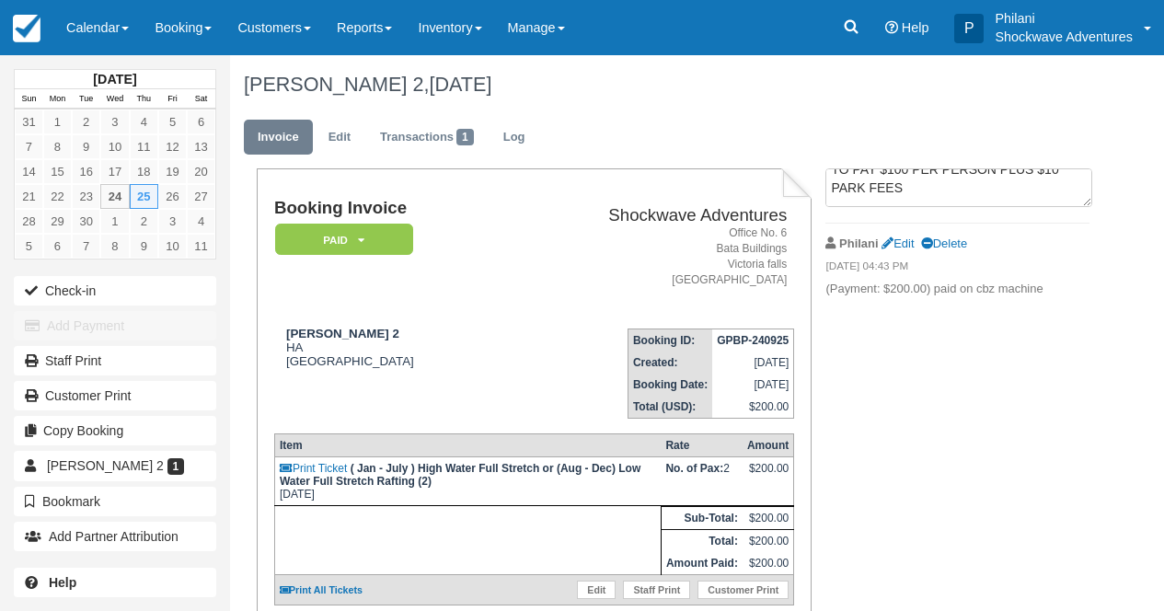
scroll to position [0, 0]
